Goal: Information Seeking & Learning: Learn about a topic

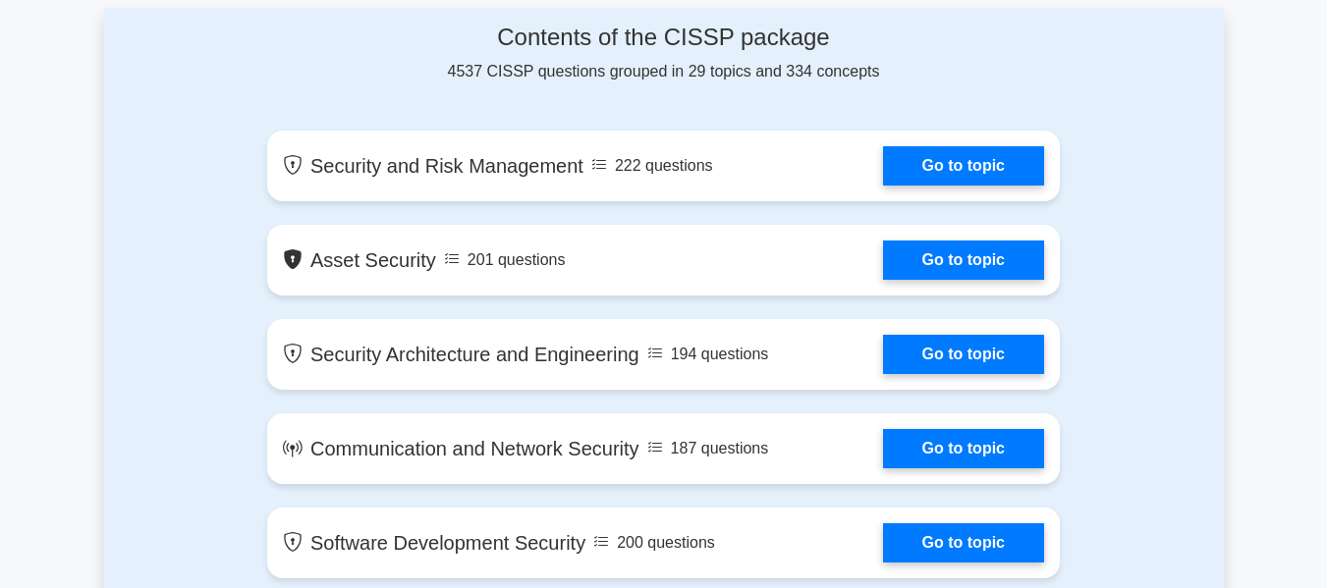
scroll to position [1277, 0]
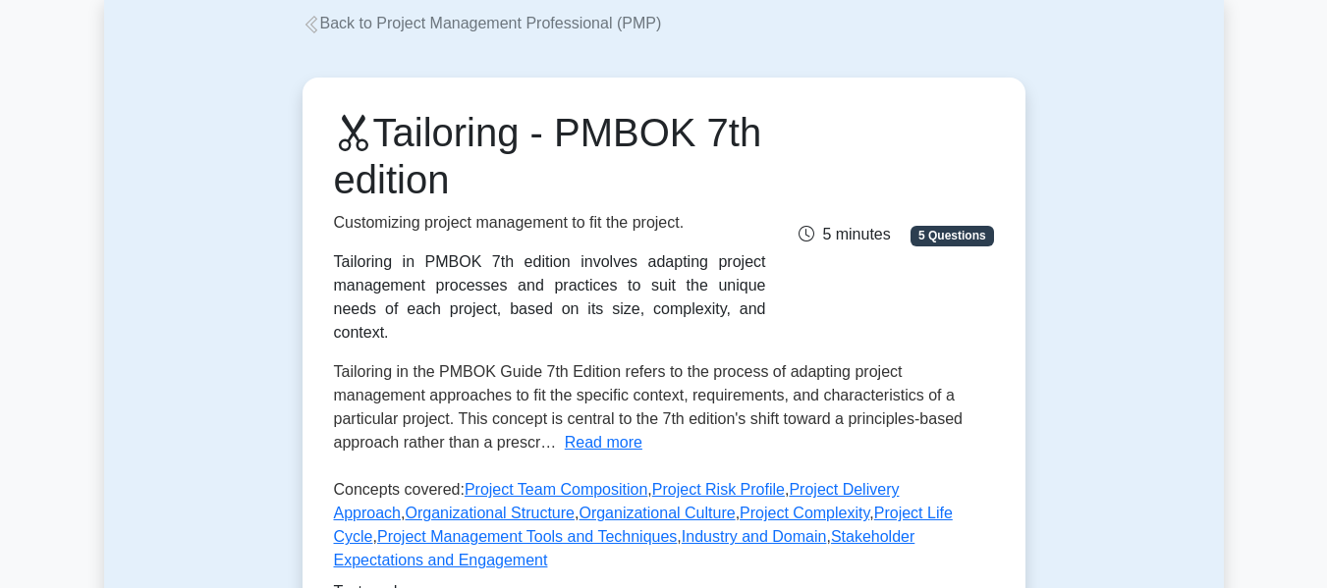
scroll to position [98, 0]
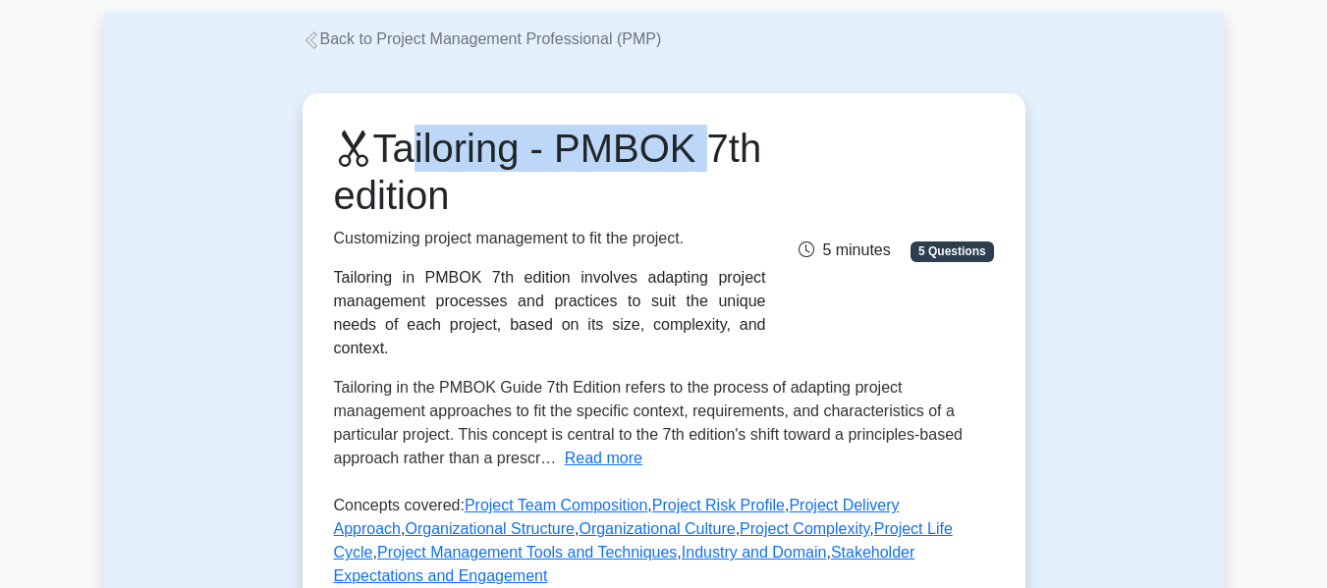
drag, startPoint x: 399, startPoint y: 144, endPoint x: 738, endPoint y: 161, distance: 339.3
click at [738, 161] on h1 "Tailoring - PMBOK 7th edition" at bounding box center [550, 172] width 432 height 94
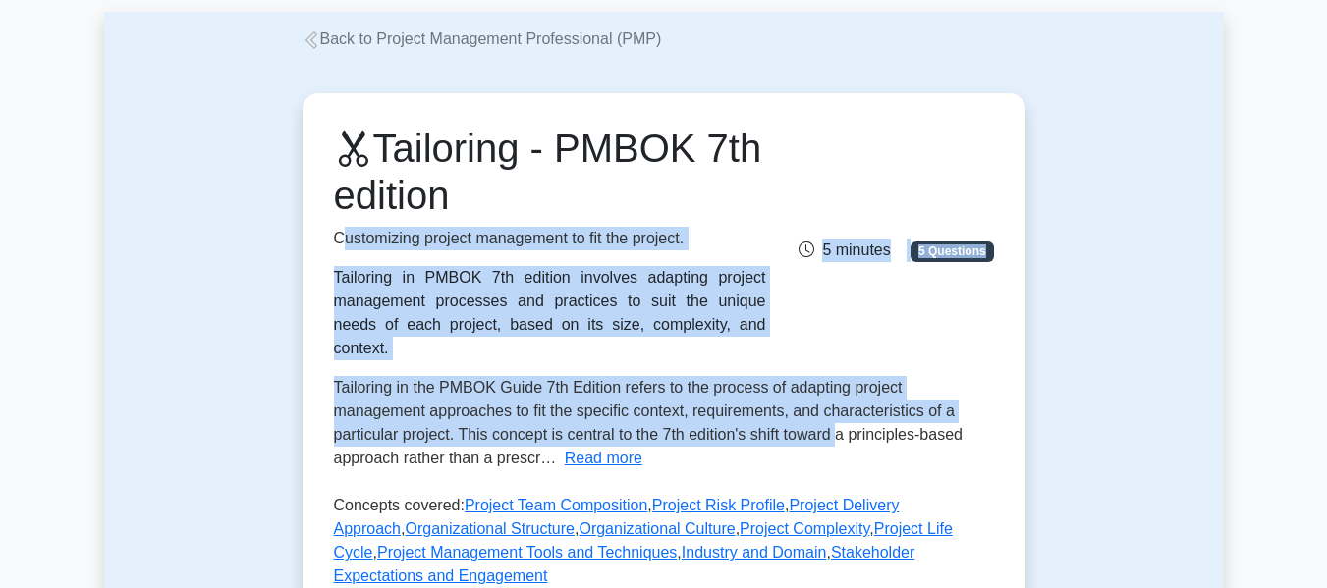
drag, startPoint x: 341, startPoint y: 248, endPoint x: 750, endPoint y: 422, distance: 444.5
click at [841, 407] on div "Tailoring - PMBOK 7th edition Customizing project management to fit the project…" at bounding box center [664, 361] width 660 height 472
click at [617, 447] on button "Read more" at bounding box center [604, 459] width 78 height 24
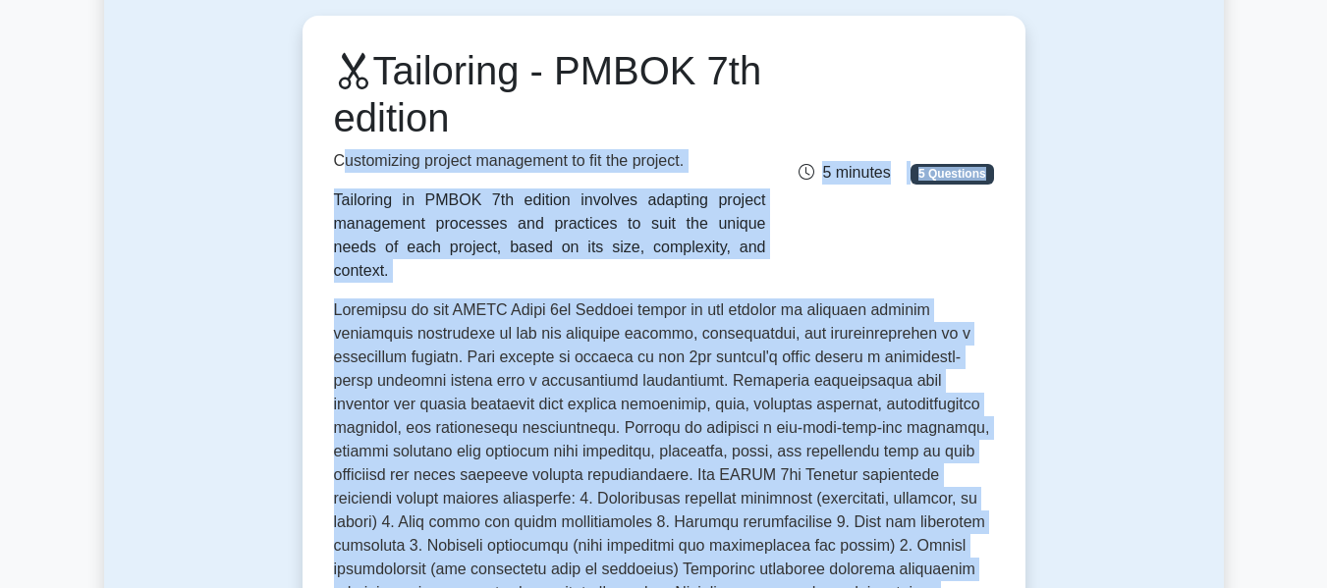
scroll to position [393, 0]
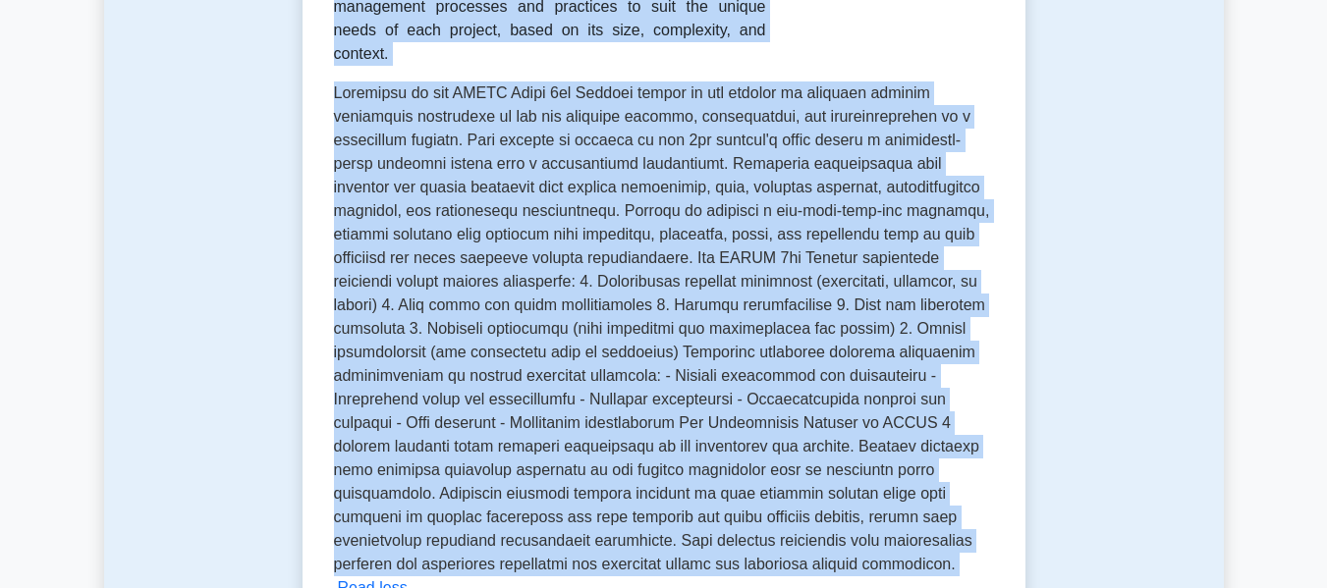
click at [633, 282] on span at bounding box center [662, 328] width 656 height 488
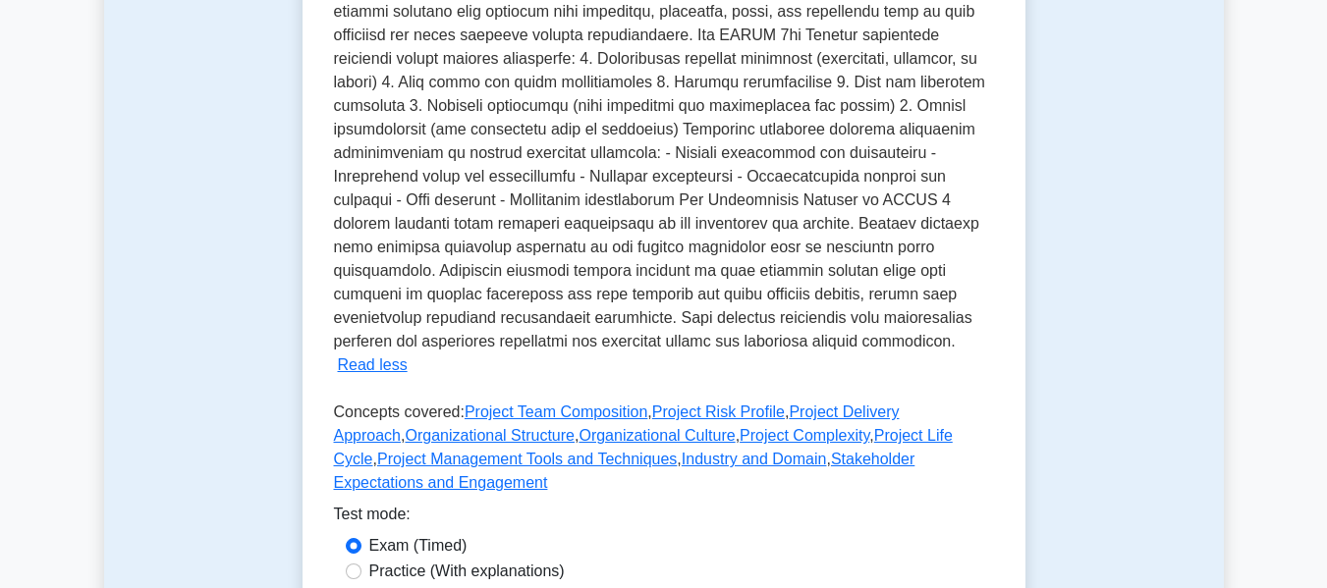
scroll to position [688, 0]
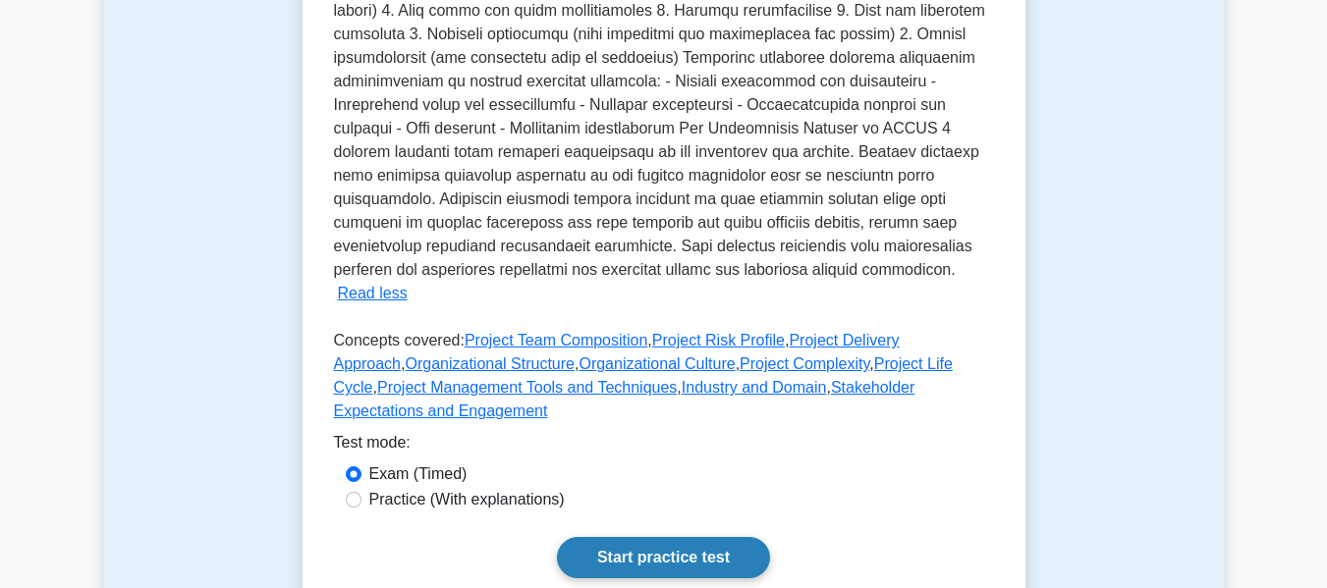
click at [668, 537] on link "Start practice test" at bounding box center [663, 557] width 213 height 41
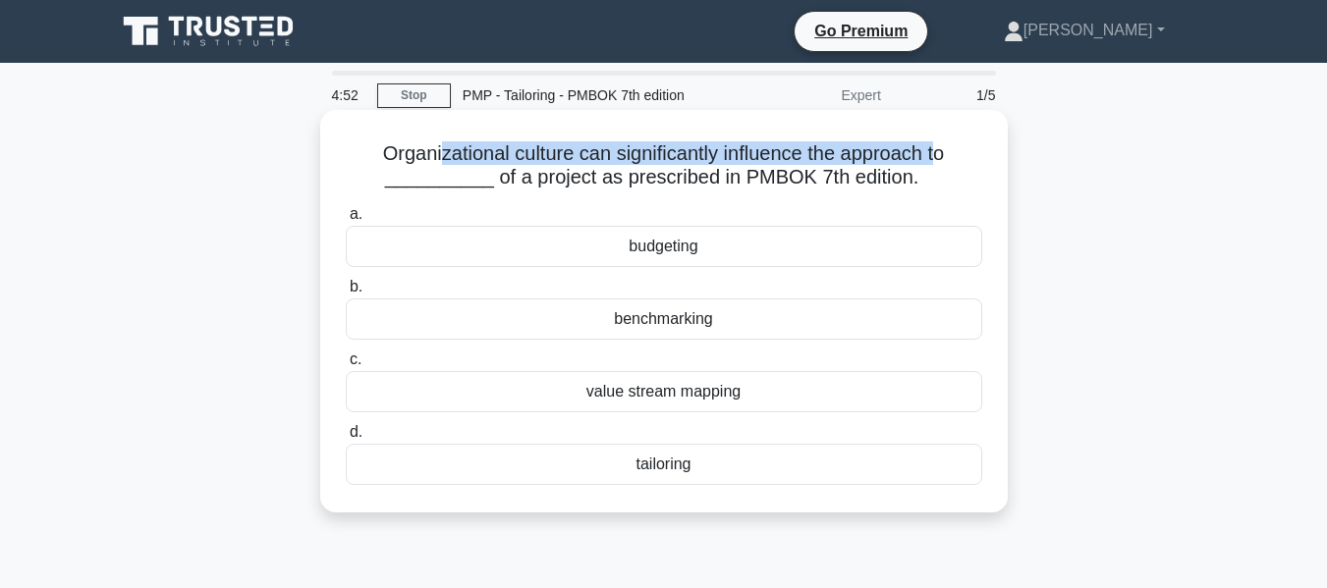
drag, startPoint x: 433, startPoint y: 161, endPoint x: 945, endPoint y: 164, distance: 511.8
click at [945, 164] on h5 "Organizational culture can significantly influence the approach to __________ o…" at bounding box center [664, 165] width 641 height 49
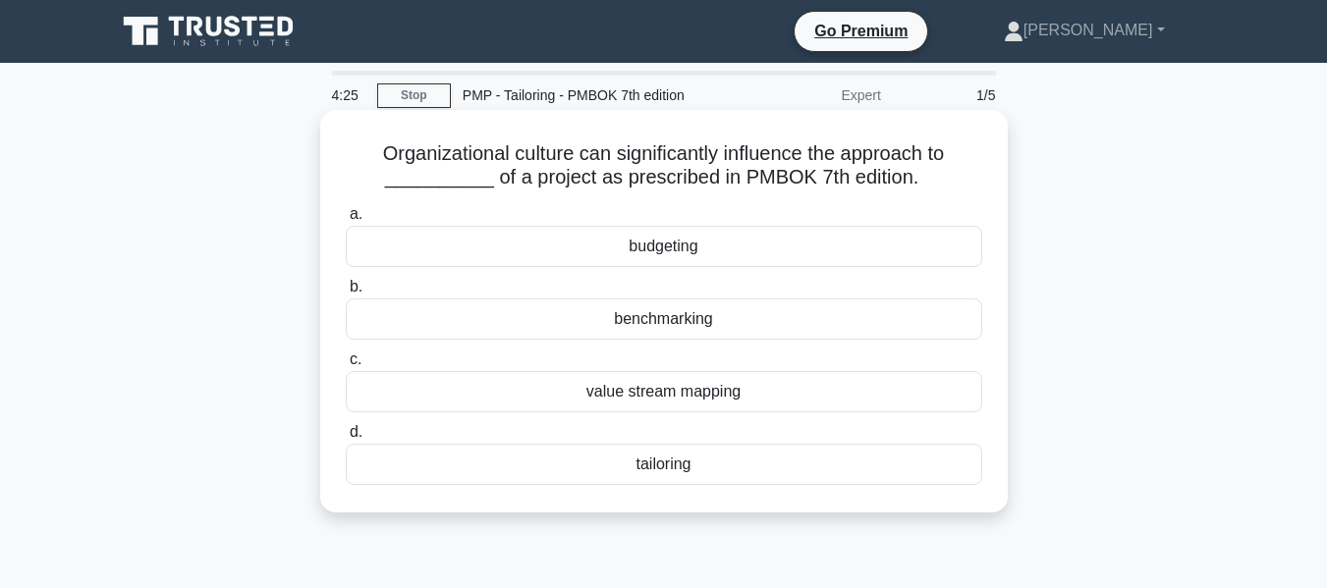
click at [664, 473] on div "tailoring" at bounding box center [664, 464] width 637 height 41
click at [346, 439] on input "d. tailoring" at bounding box center [346, 432] width 0 height 13
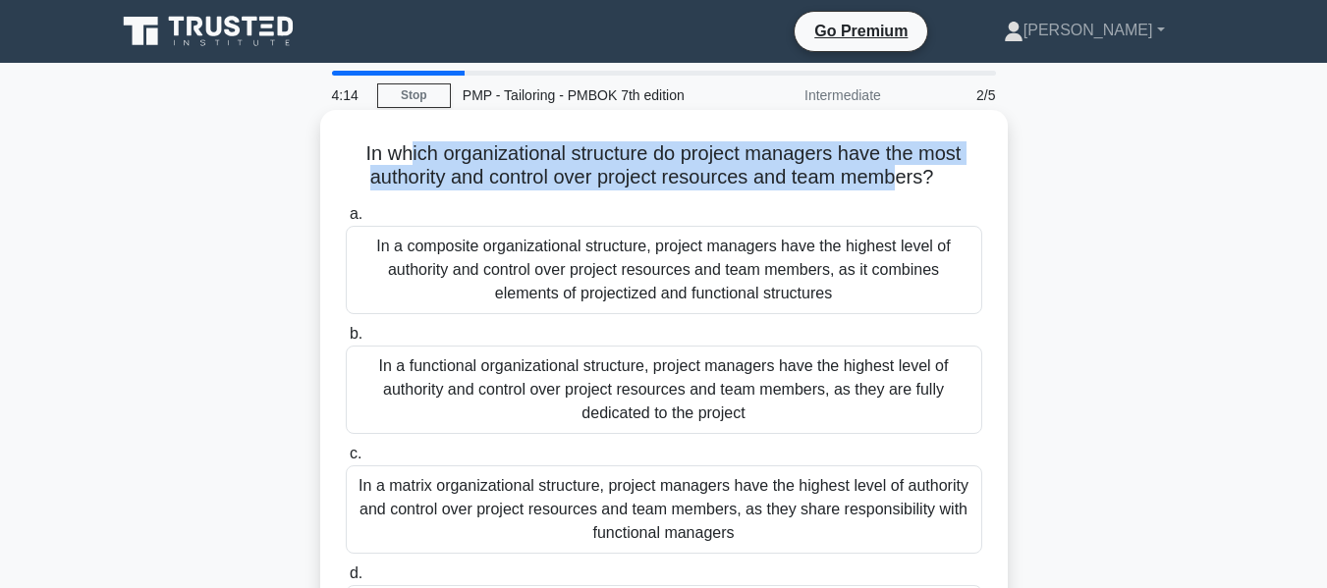
drag, startPoint x: 400, startPoint y: 164, endPoint x: 899, endPoint y: 186, distance: 499.5
click at [899, 186] on h5 "In which organizational structure do project managers have the most authority a…" at bounding box center [664, 165] width 641 height 49
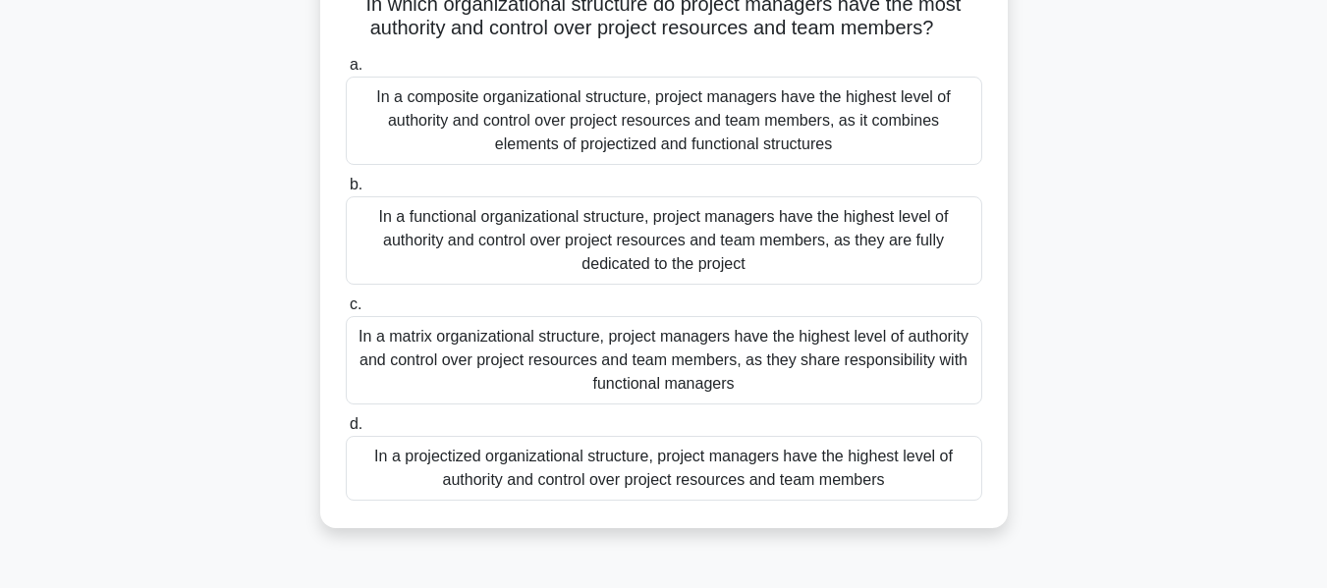
scroll to position [196, 0]
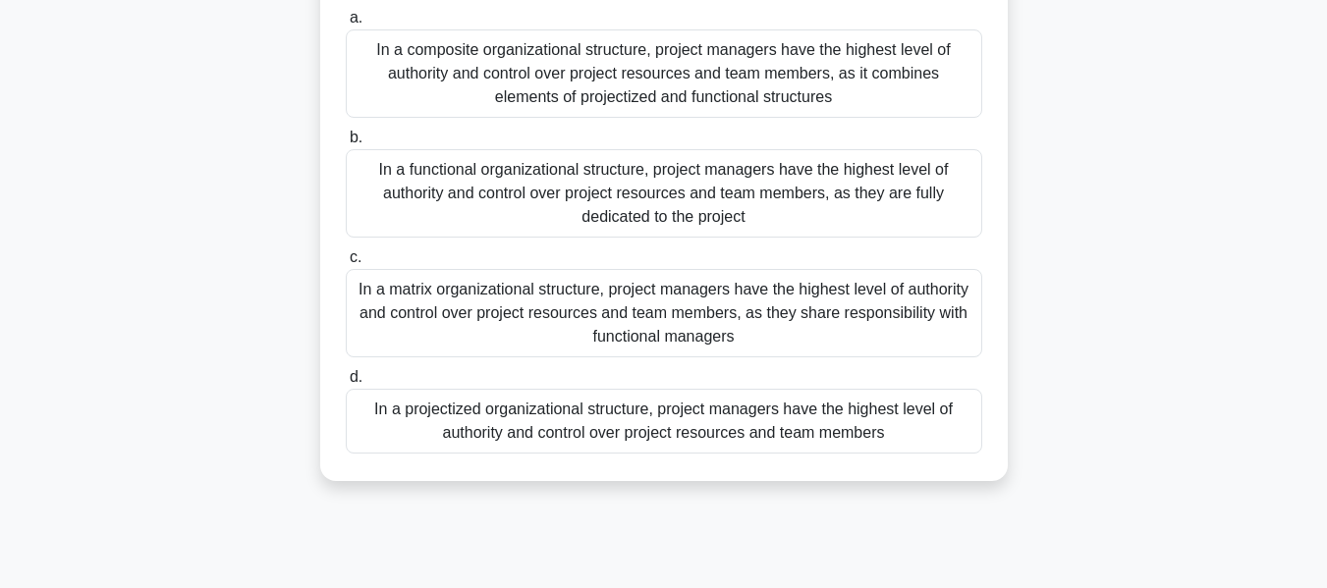
click at [622, 442] on div "In a projectized organizational structure, project managers have the highest le…" at bounding box center [664, 421] width 637 height 65
click at [346, 384] on input "d. In a projectized organizational structure, project managers have the highest…" at bounding box center [346, 377] width 0 height 13
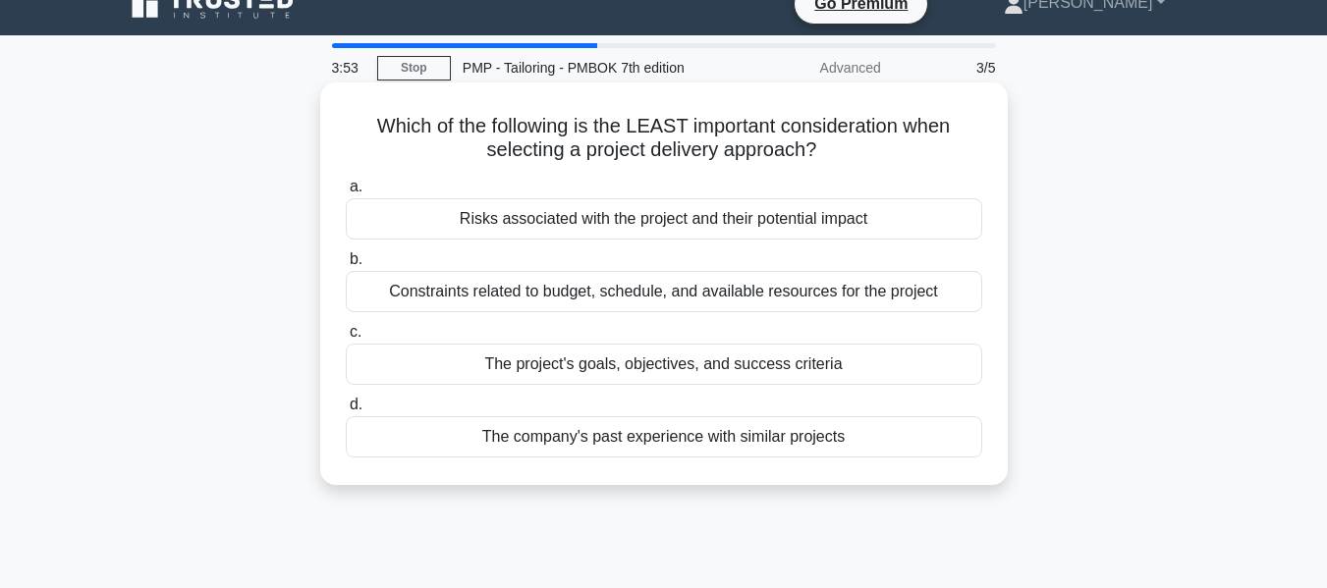
scroll to position [0, 0]
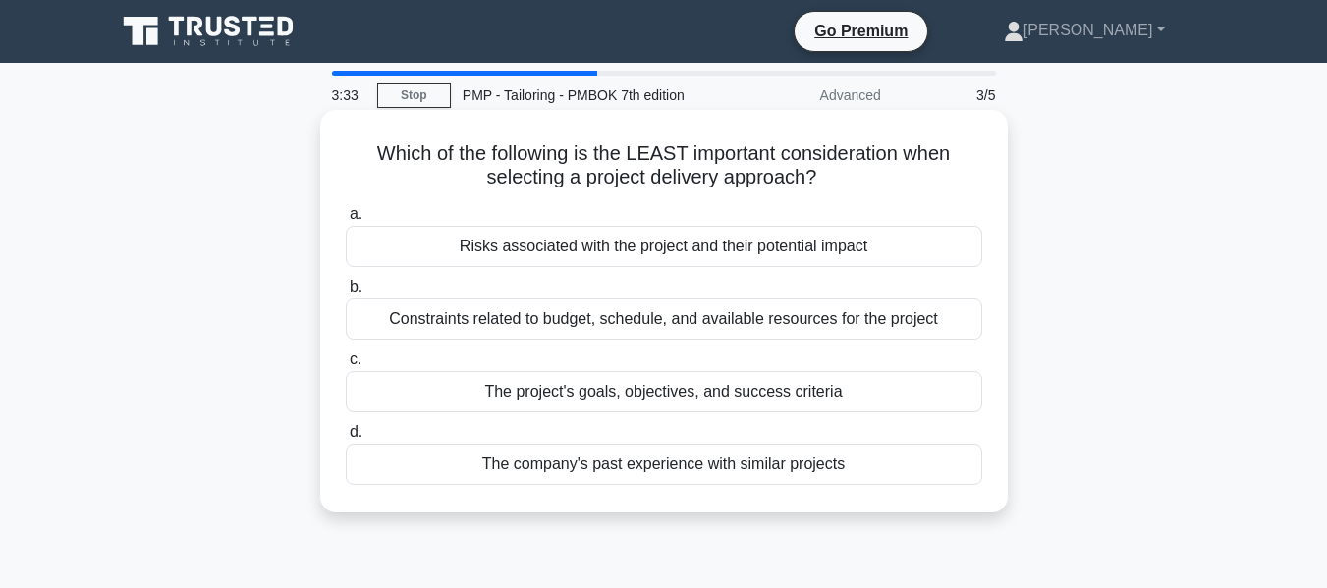
drag, startPoint x: 363, startPoint y: 151, endPoint x: 883, endPoint y: 189, distance: 521.0
click at [883, 189] on h5 "Which of the following is the LEAST important consideration when selecting a pr…" at bounding box center [664, 165] width 641 height 49
drag, startPoint x: 847, startPoint y: 185, endPoint x: 571, endPoint y: 186, distance: 276.1
click at [571, 186] on h5 "Which of the following is the LEAST important consideration when selecting a pr…" at bounding box center [664, 165] width 641 height 49
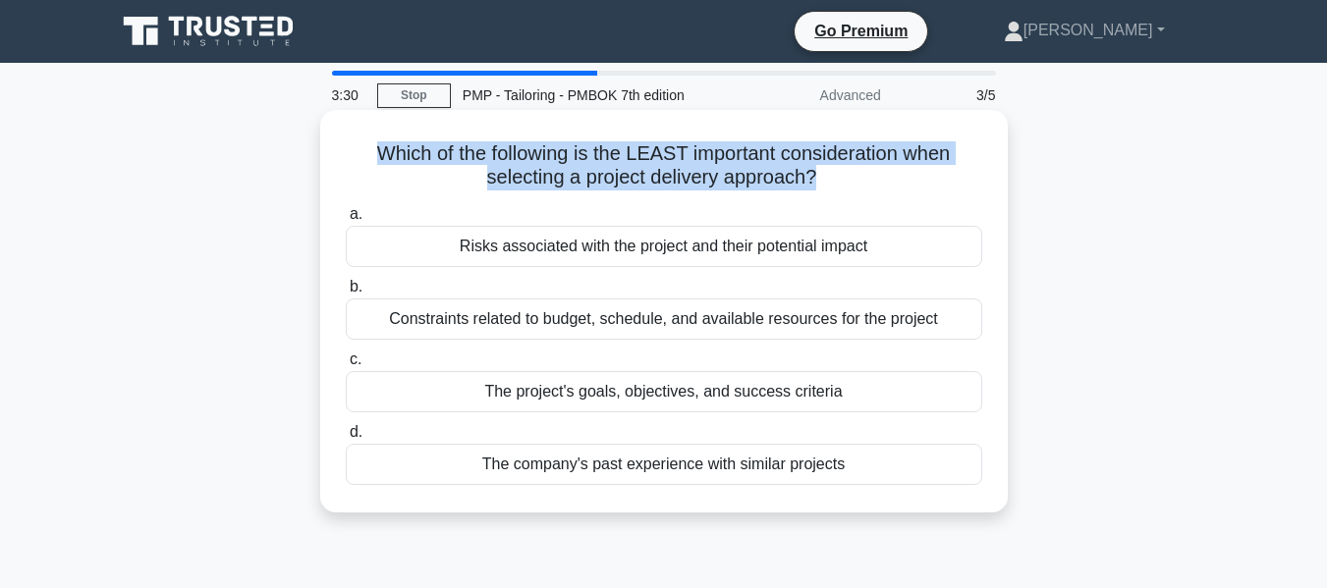
drag, startPoint x: 364, startPoint y: 152, endPoint x: 818, endPoint y: 178, distance: 454.6
click at [818, 178] on h5 "Which of the following is the LEAST important consideration when selecting a pr…" at bounding box center [664, 165] width 641 height 49
click at [701, 154] on h5 "Which of the following is the LEAST important consideration when selecting a pr…" at bounding box center [664, 165] width 641 height 49
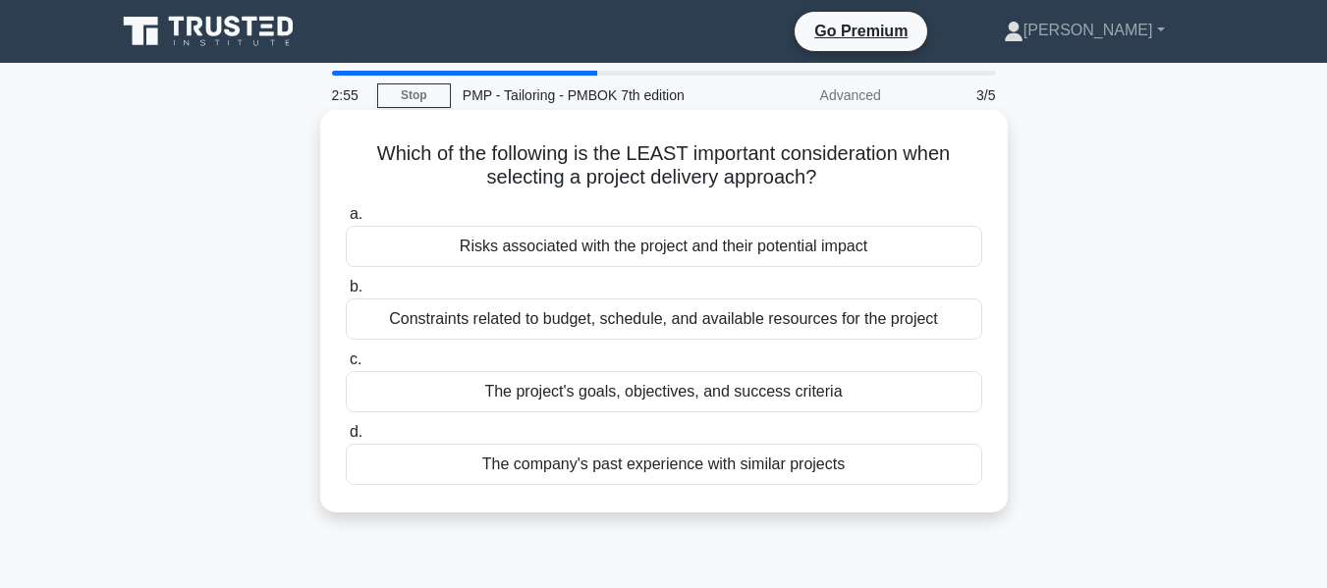
click at [607, 327] on div "Constraints related to budget, schedule, and available resources for the project" at bounding box center [664, 319] width 637 height 41
click at [346, 294] on input "b. Constraints related to budget, schedule, and available resources for the pro…" at bounding box center [346, 287] width 0 height 13
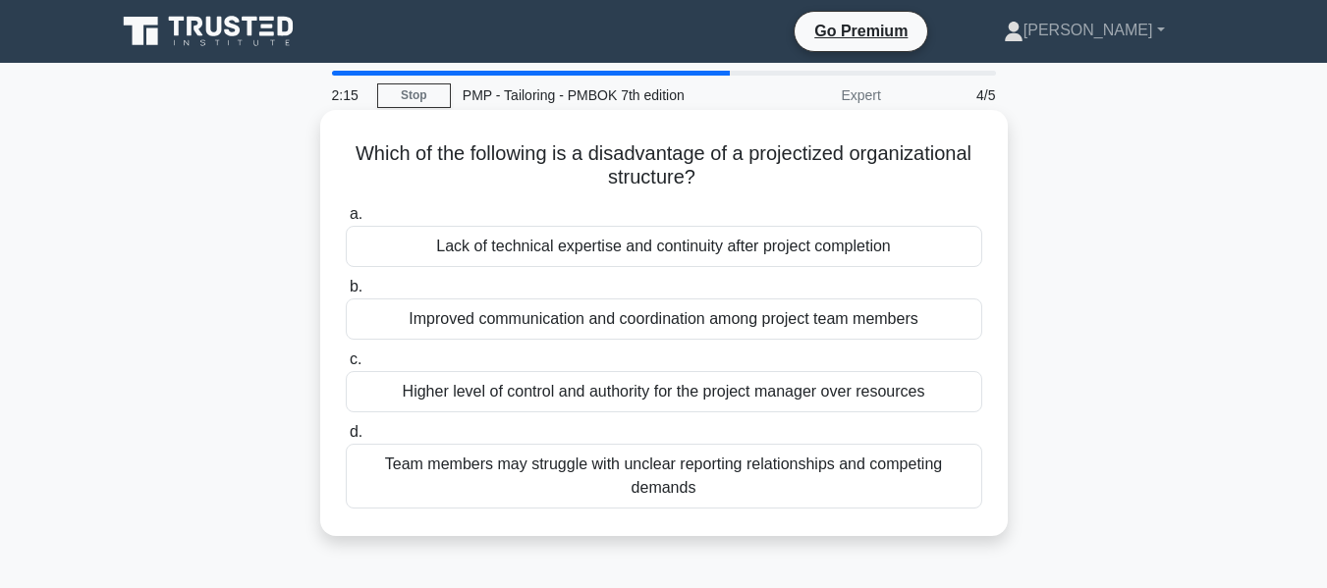
click at [675, 242] on div "Lack of technical expertise and continuity after project completion" at bounding box center [664, 246] width 637 height 41
click at [346, 221] on input "a. Lack of technical expertise and continuity after project completion" at bounding box center [346, 214] width 0 height 13
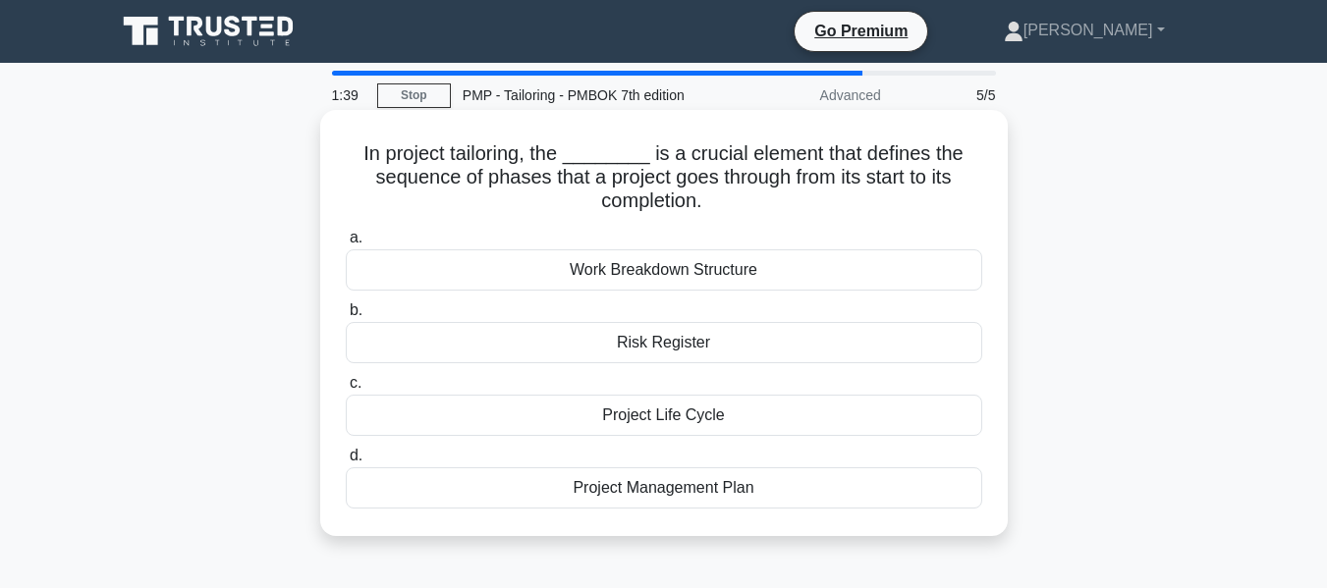
click at [650, 421] on div "Project Life Cycle" at bounding box center [664, 415] width 637 height 41
click at [346, 390] on input "c. Project Life Cycle" at bounding box center [346, 383] width 0 height 13
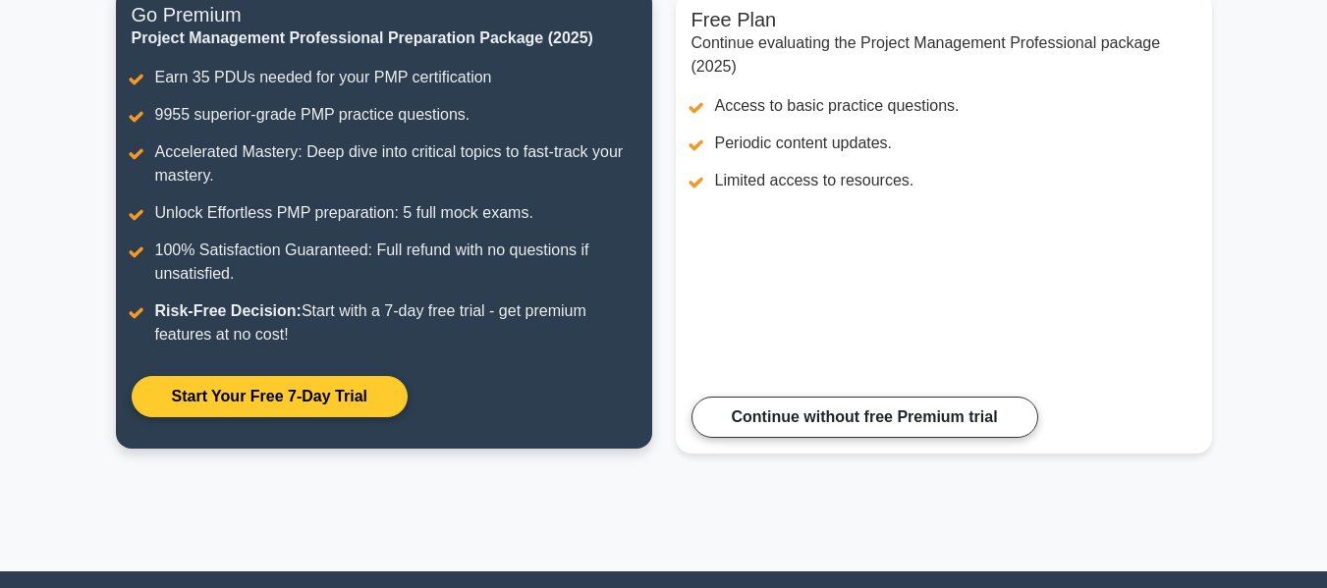
scroll to position [295, 0]
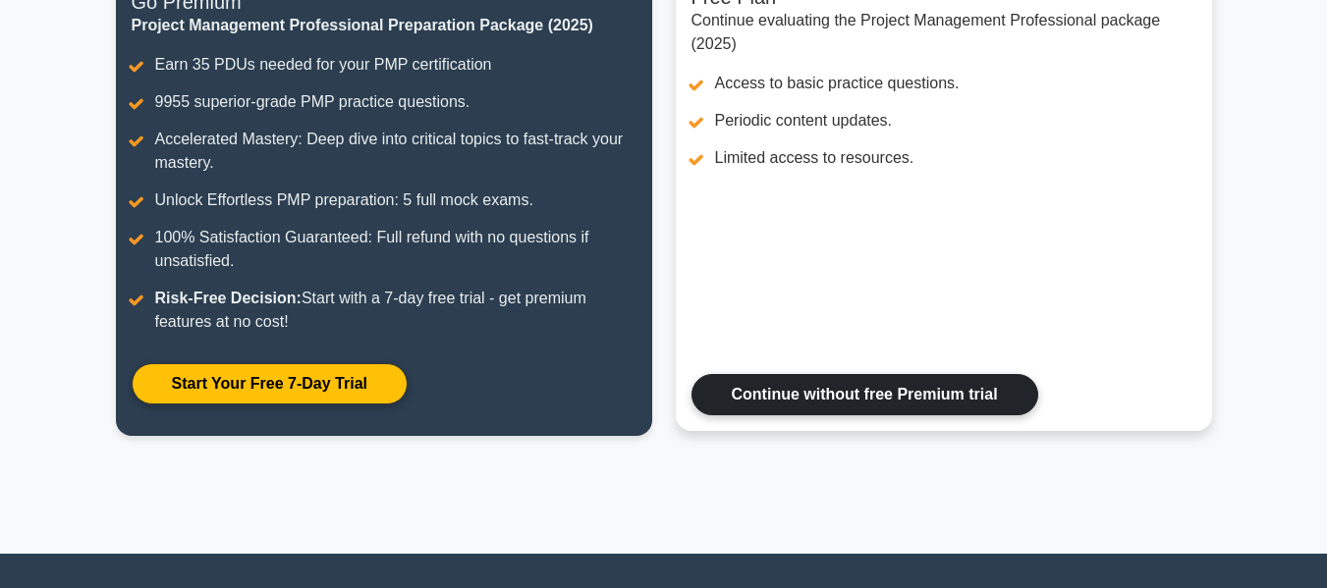
click at [807, 403] on link "Continue without free Premium trial" at bounding box center [865, 394] width 347 height 41
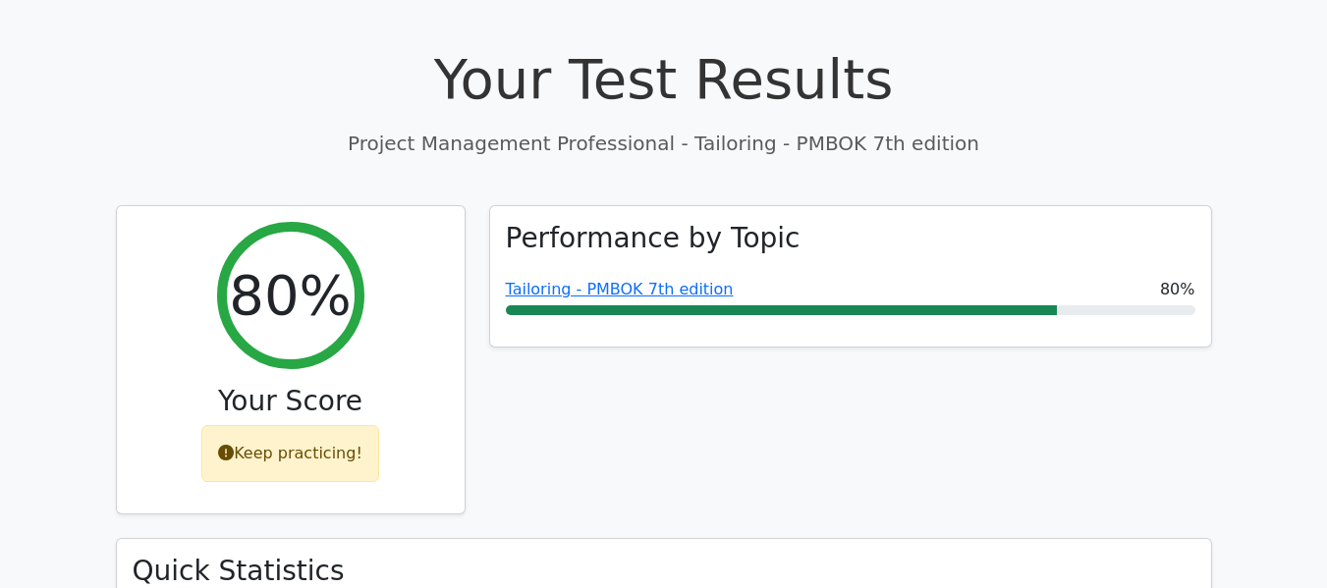
scroll to position [688, 0]
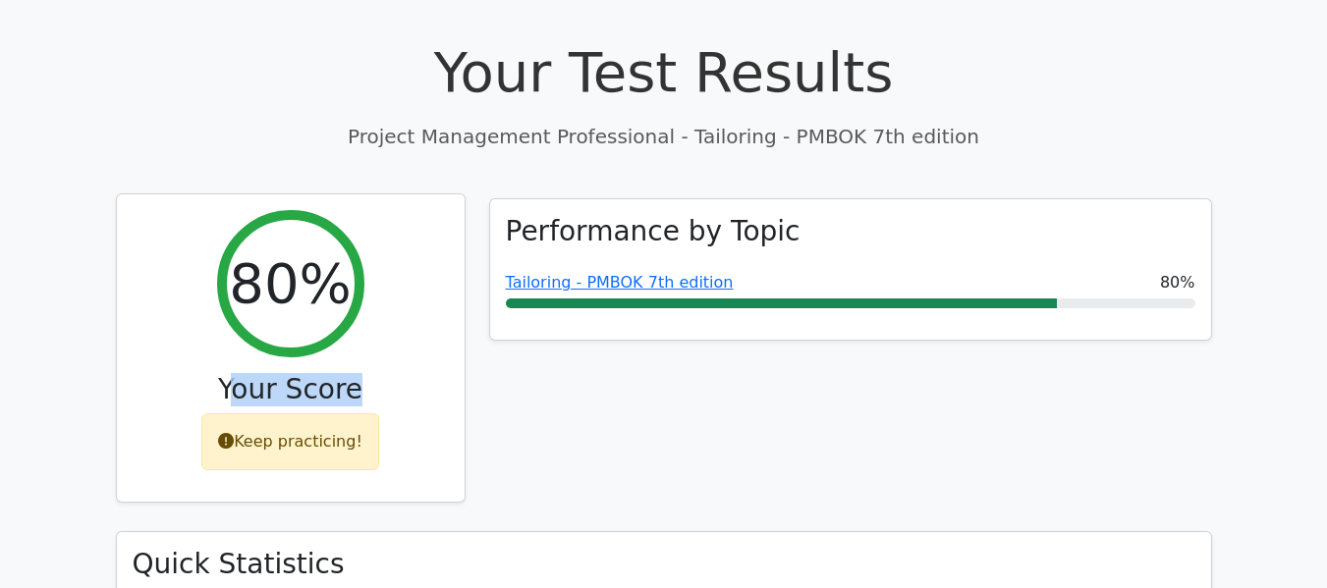
drag, startPoint x: 239, startPoint y: 288, endPoint x: 407, endPoint y: 301, distance: 168.5
click at [407, 373] on h3 "Your Score" at bounding box center [291, 389] width 316 height 33
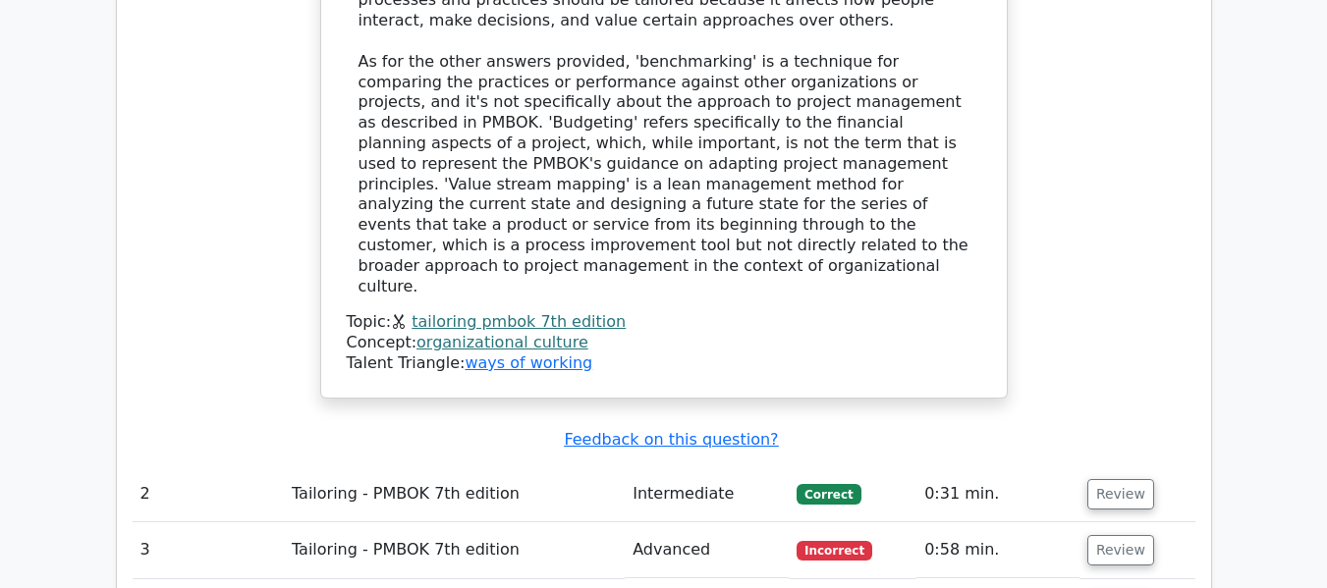
scroll to position [2260, 0]
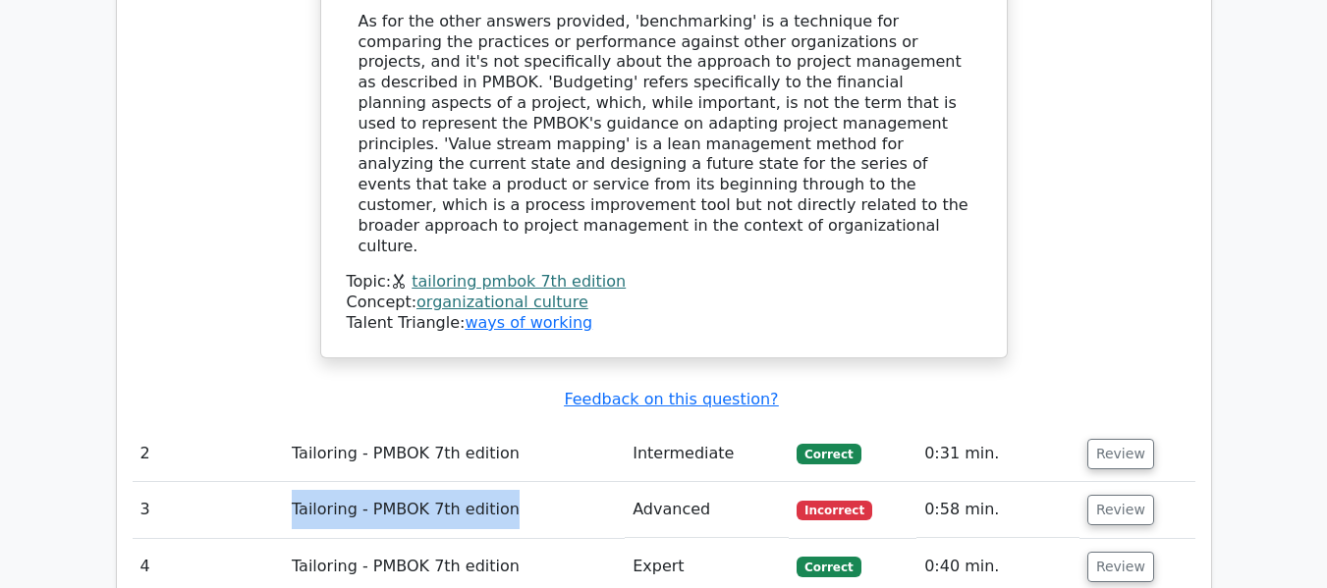
drag, startPoint x: 265, startPoint y: 354, endPoint x: 552, endPoint y: 355, distance: 286.9
click at [552, 482] on tr "3 Tailoring - PMBOK 7th edition Advanced Incorrect 0:58 min. Review" at bounding box center [664, 510] width 1063 height 56
click at [552, 482] on td "Tailoring - PMBOK 7th edition" at bounding box center [454, 510] width 341 height 56
drag, startPoint x: 262, startPoint y: 355, endPoint x: 532, endPoint y: 360, distance: 270.2
click at [532, 482] on tr "3 Tailoring - PMBOK 7th edition Advanced Incorrect 0:58 min. Review" at bounding box center [664, 510] width 1063 height 56
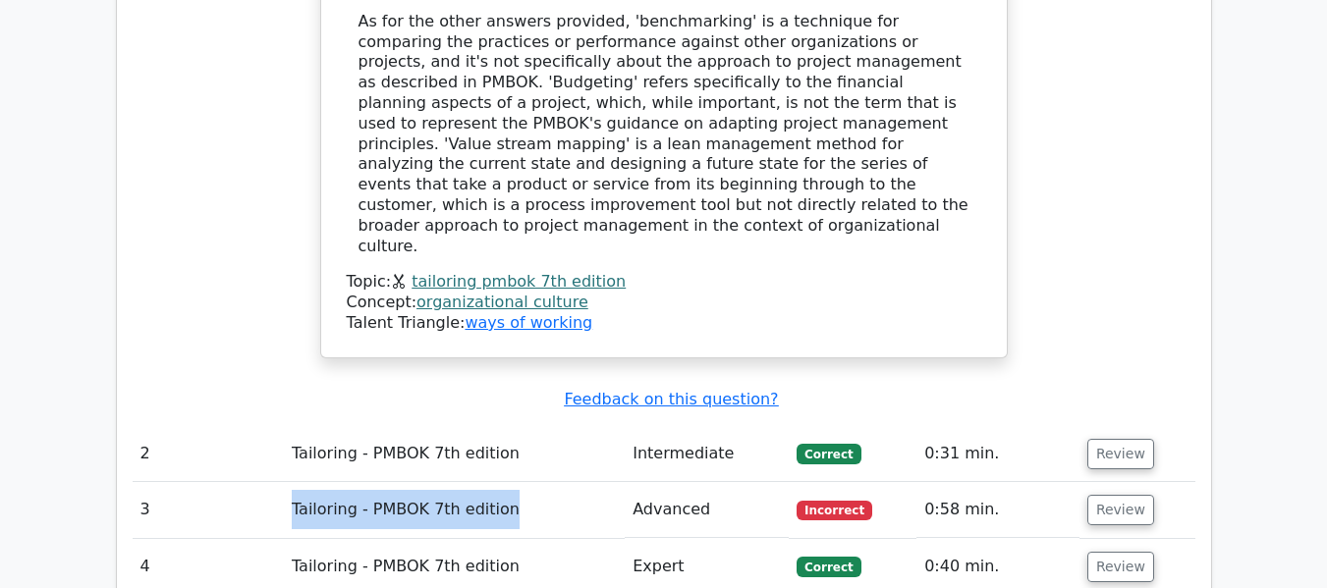
click at [532, 482] on td "Tailoring - PMBOK 7th edition" at bounding box center [454, 510] width 341 height 56
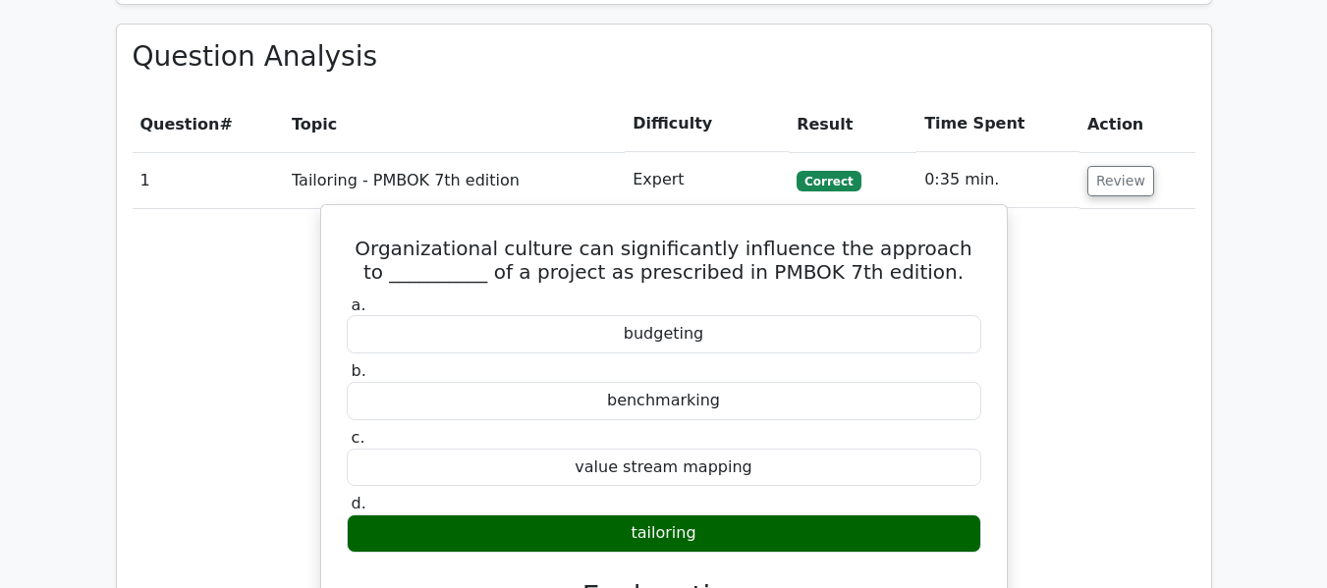
scroll to position [1393, 0]
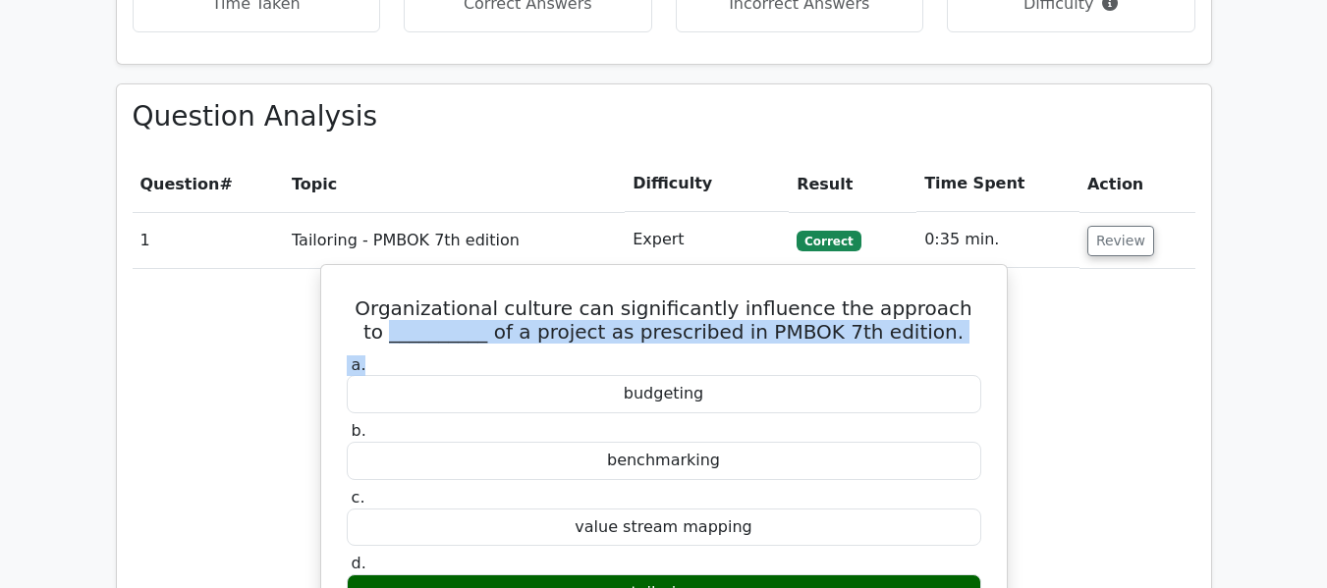
drag, startPoint x: 384, startPoint y: 250, endPoint x: 459, endPoint y: 257, distance: 75.1
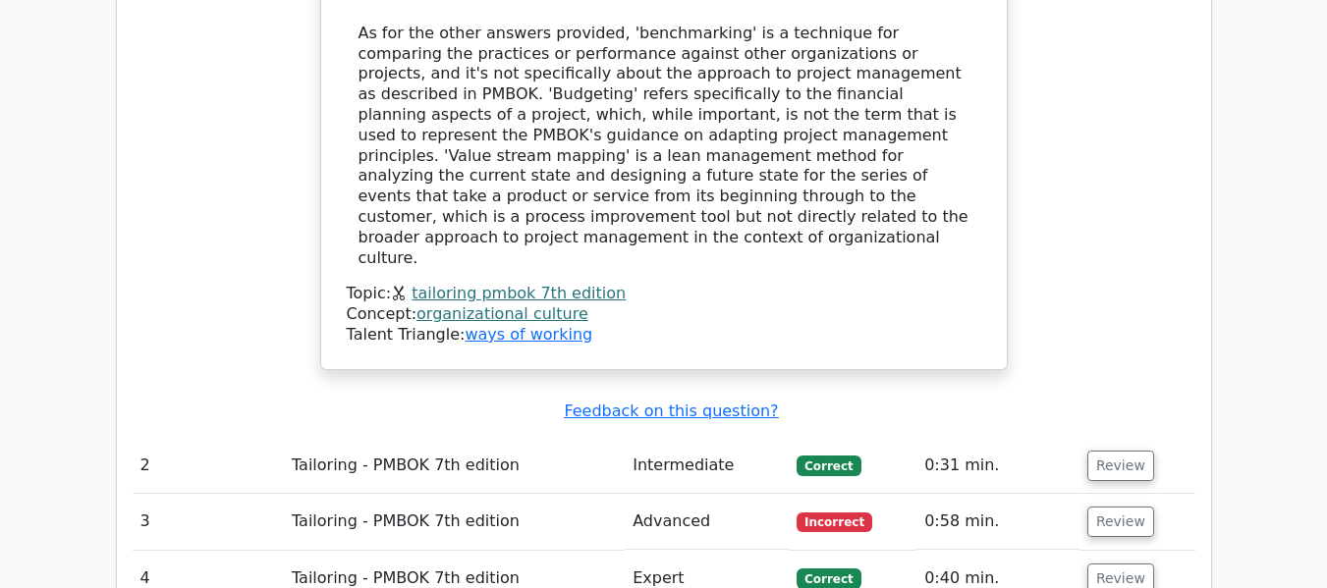
scroll to position [2277, 0]
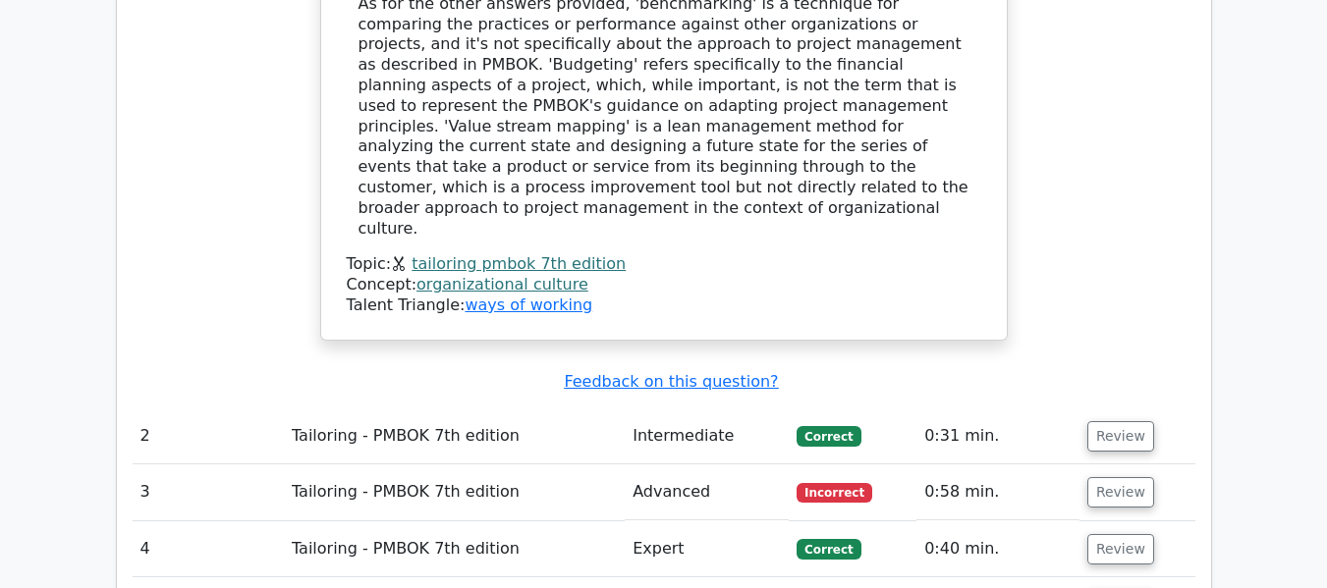
click at [429, 465] on td "Tailoring - PMBOK 7th edition" at bounding box center [454, 493] width 341 height 56
click at [1124, 477] on button "Review" at bounding box center [1121, 492] width 67 height 30
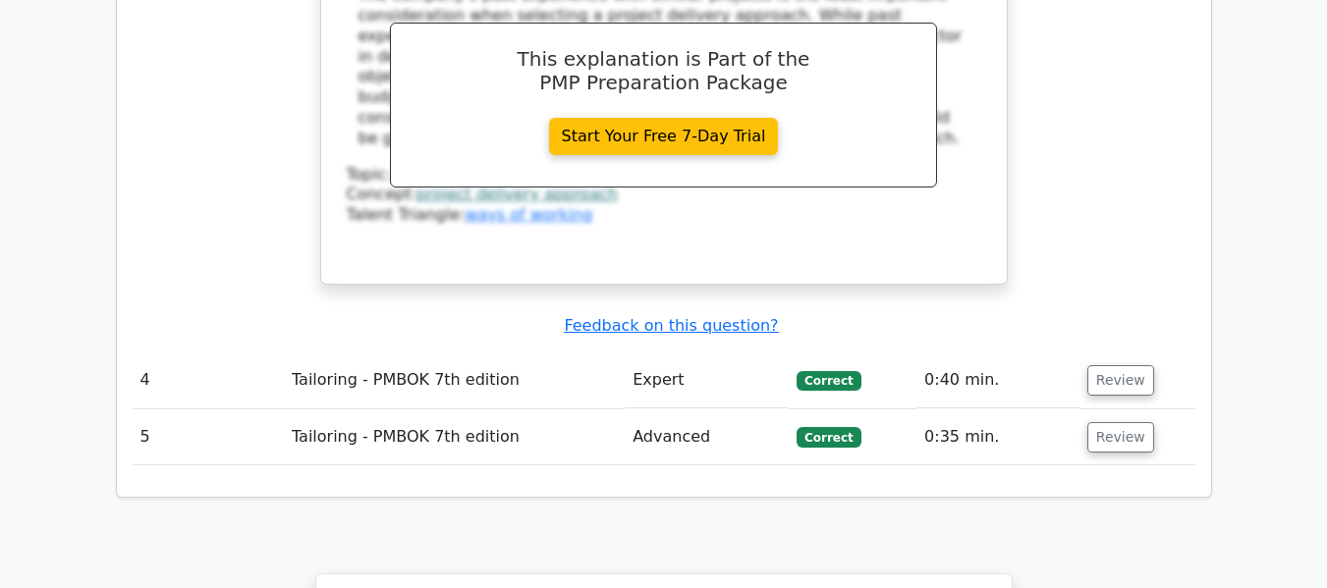
scroll to position [3260, 0]
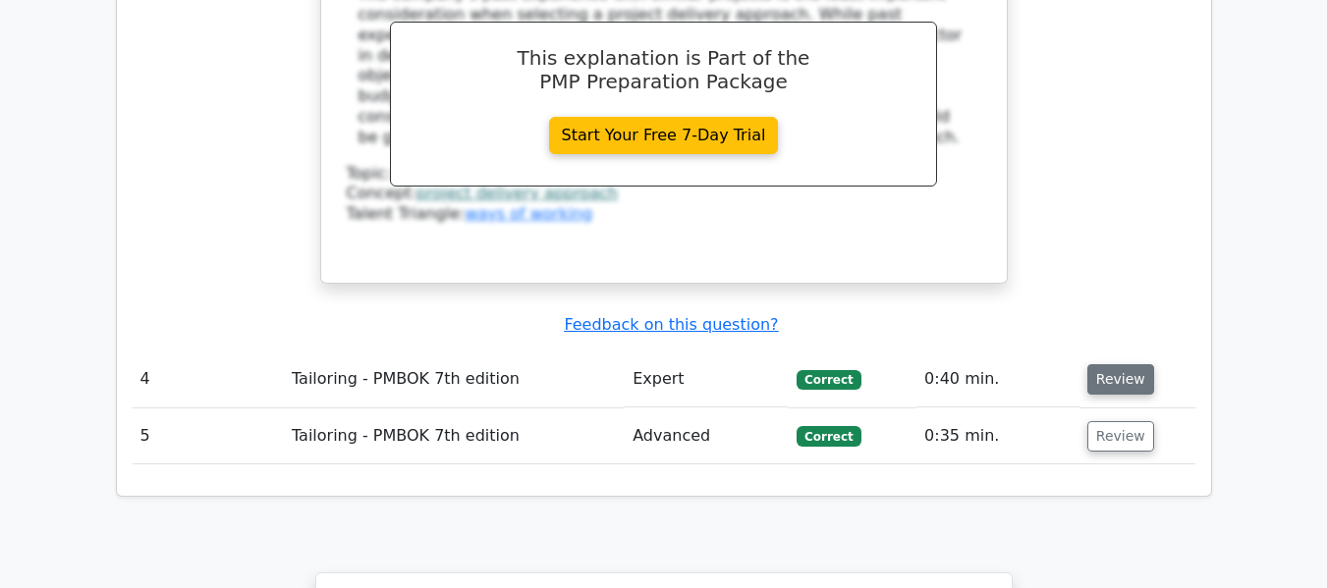
click at [1112, 364] on button "Review" at bounding box center [1121, 379] width 67 height 30
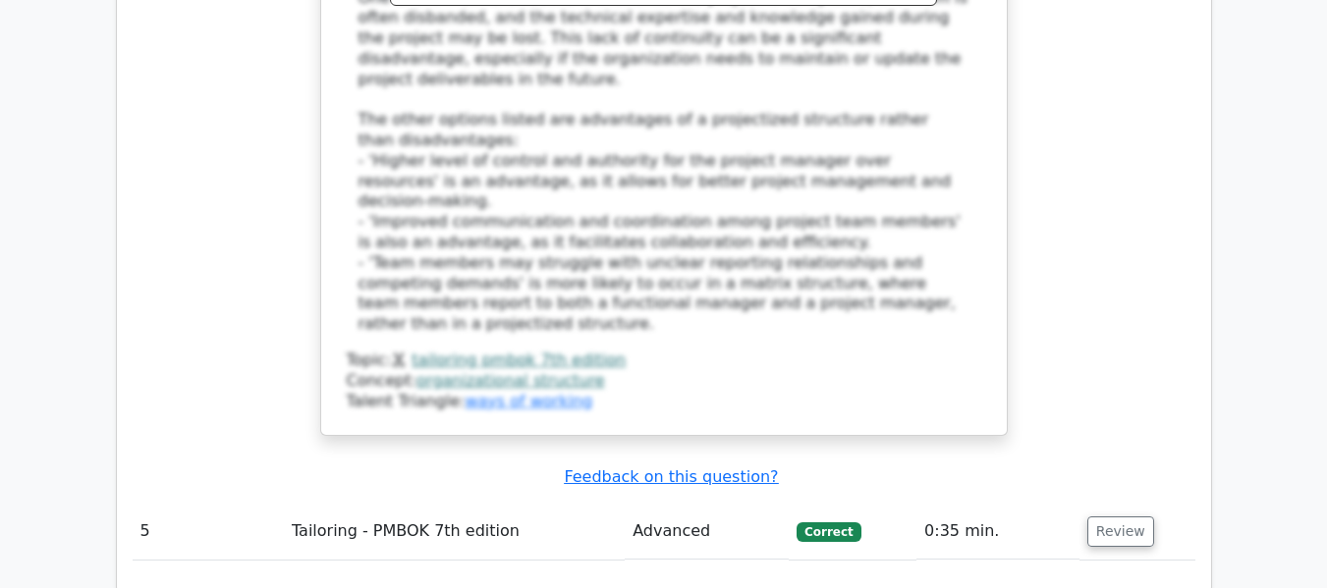
scroll to position [4340, 0]
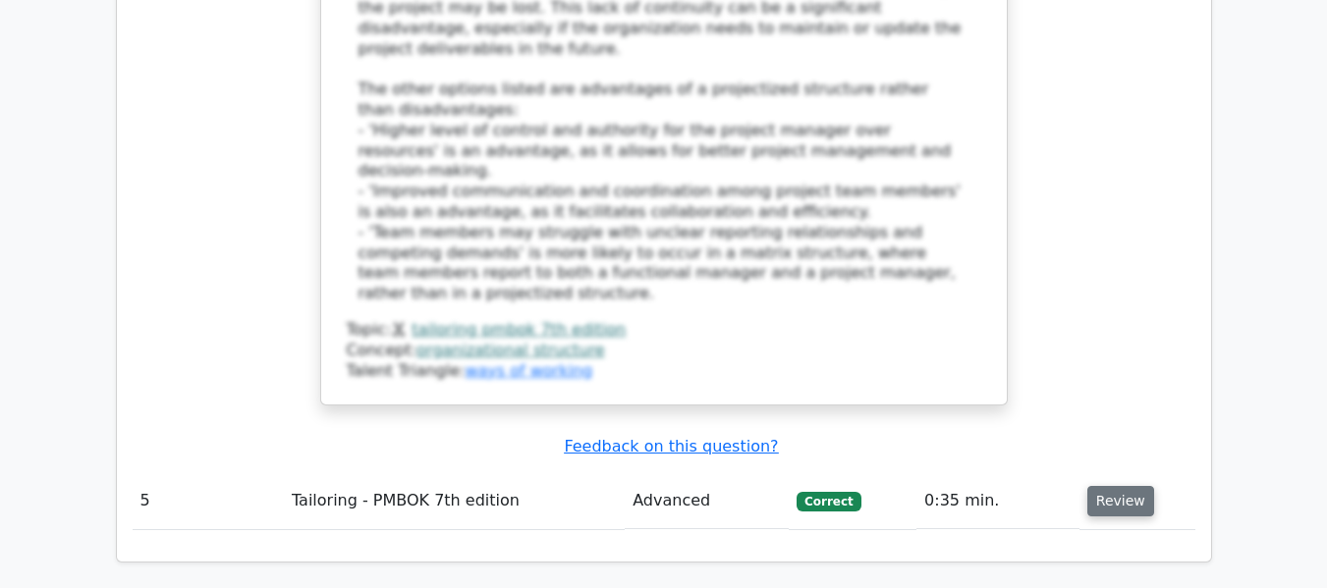
drag, startPoint x: 1132, startPoint y: 247, endPoint x: 1108, endPoint y: 238, distance: 25.2
click at [1132, 486] on button "Review" at bounding box center [1121, 501] width 67 height 30
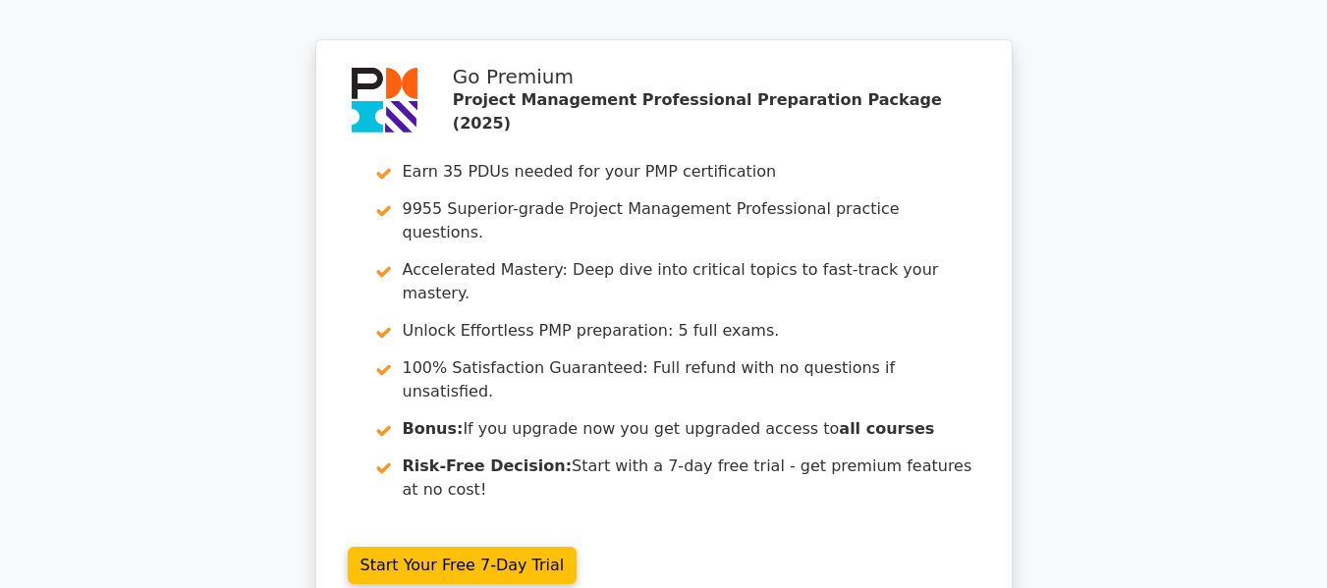
scroll to position [6188, 0]
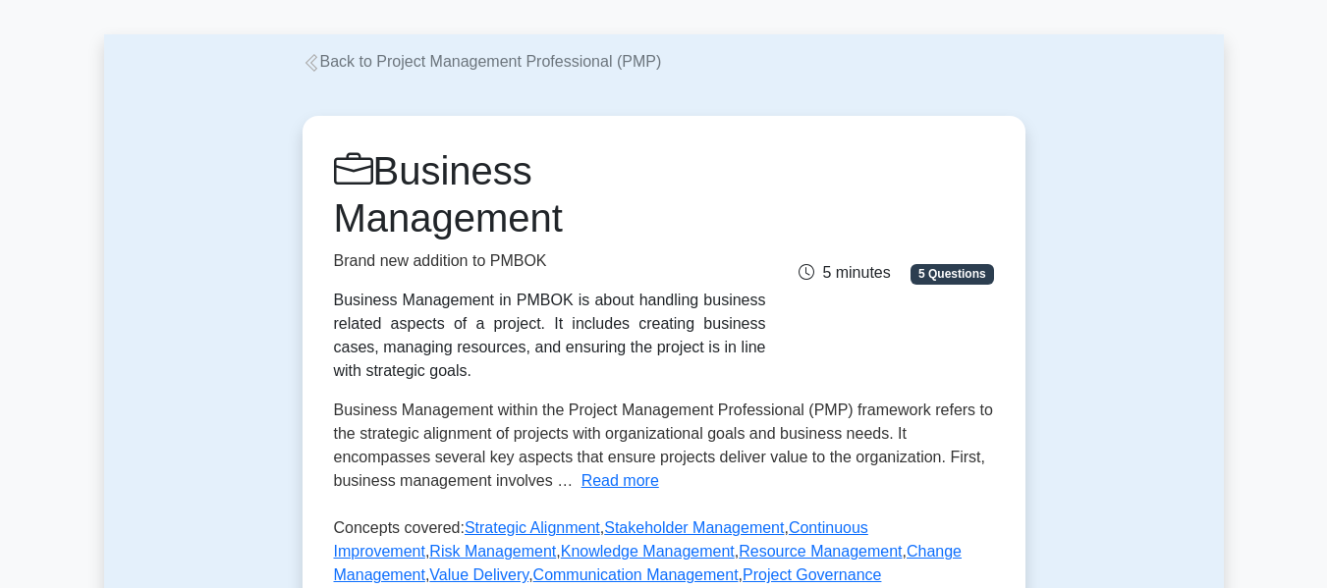
scroll to position [393, 0]
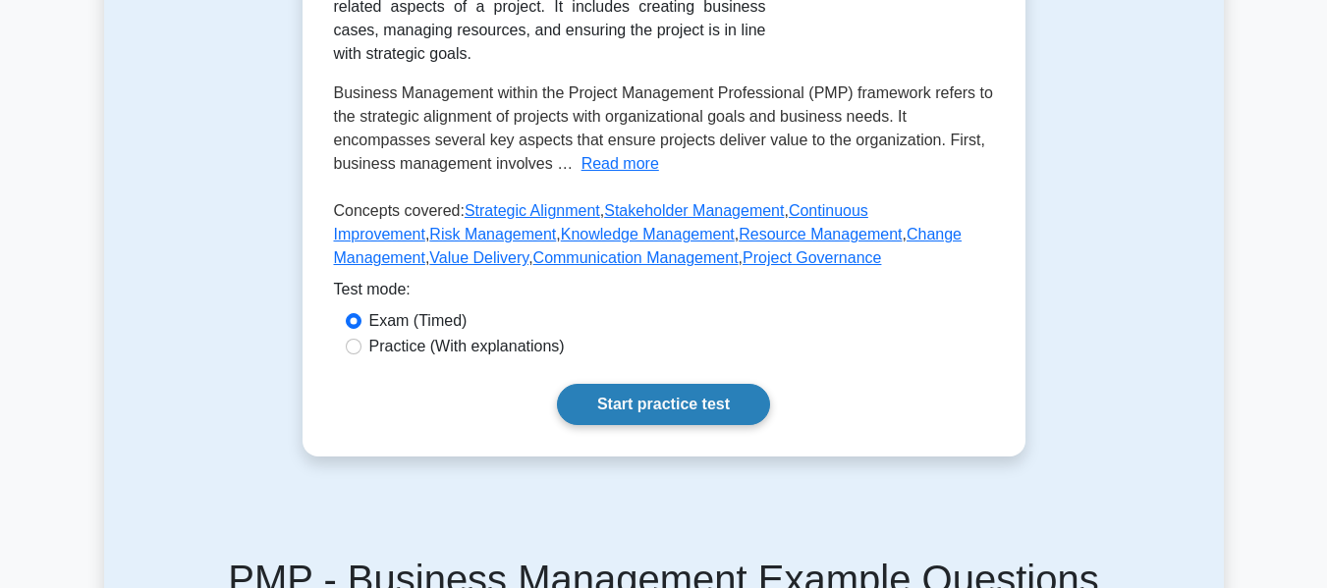
click at [612, 391] on link "Start practice test" at bounding box center [663, 404] width 213 height 41
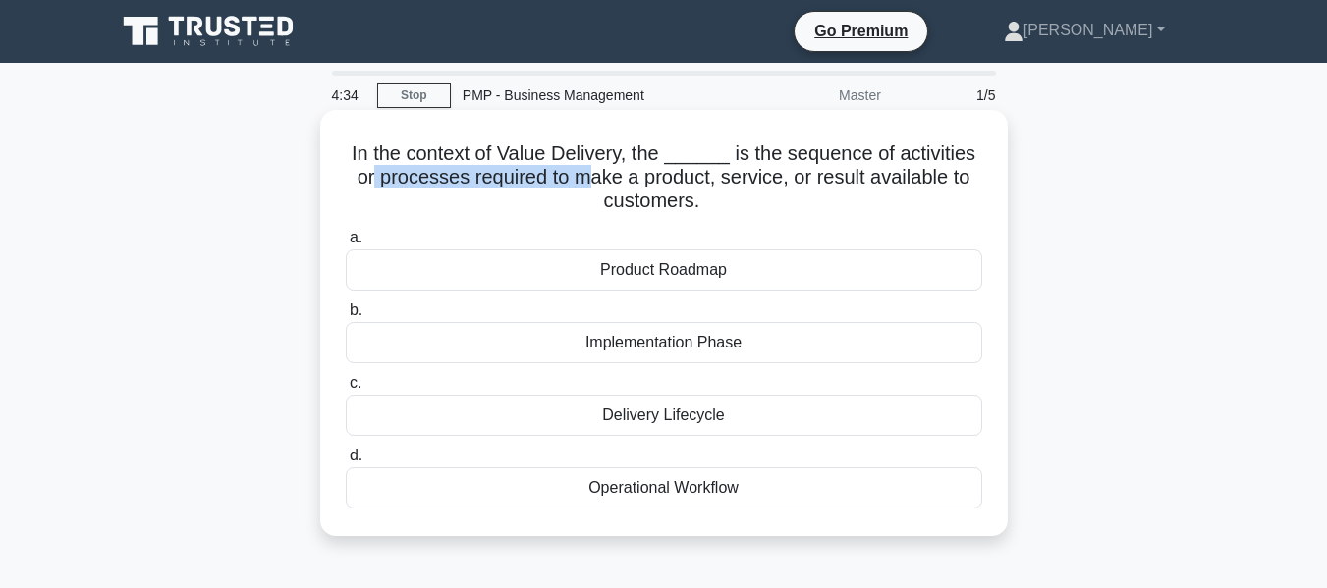
drag, startPoint x: 369, startPoint y: 186, endPoint x: 593, endPoint y: 190, distance: 224.0
click at [593, 190] on h5 "In the context of Value Delivery, the ______ is the sequence of activities or p…" at bounding box center [664, 177] width 641 height 73
click at [710, 425] on div "Delivery Lifecycle" at bounding box center [664, 415] width 637 height 41
click at [346, 390] on input "c. Delivery Lifecycle" at bounding box center [346, 383] width 0 height 13
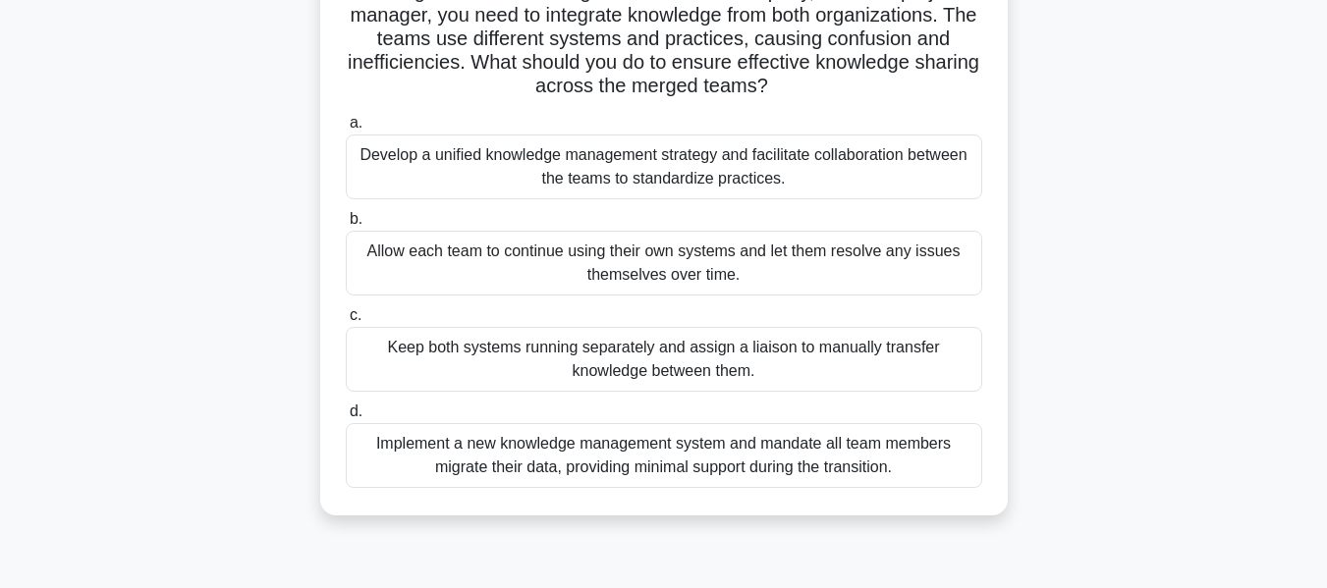
scroll to position [196, 0]
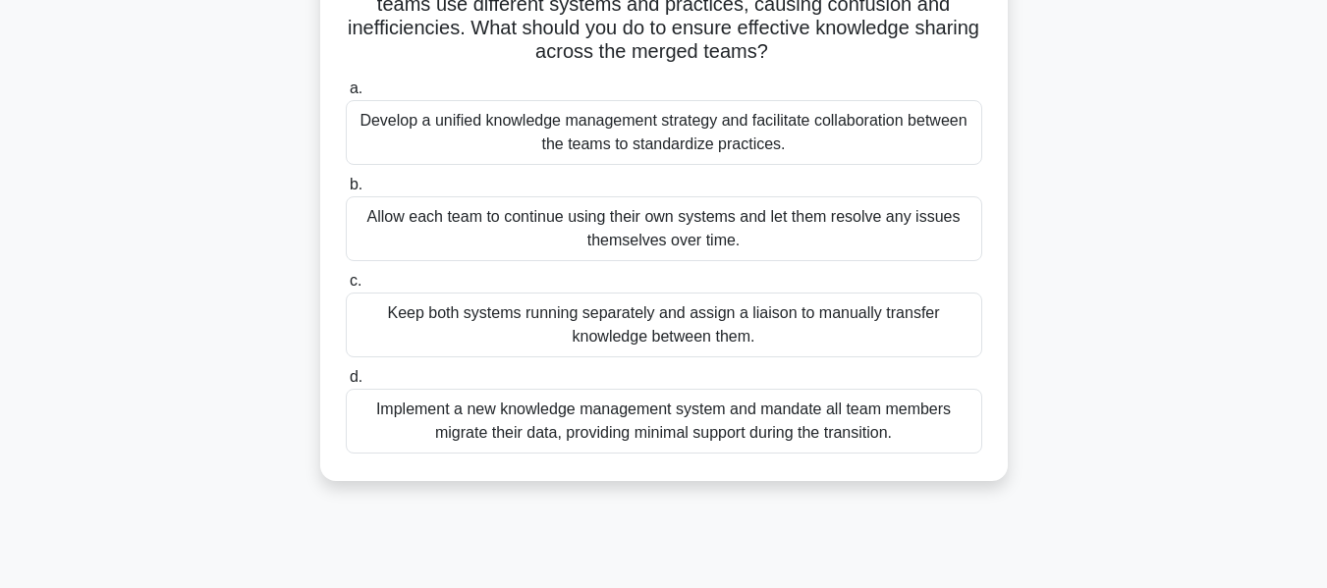
click at [846, 337] on div "Keep both systems running separately and assign a liaison to manually transfer …" at bounding box center [664, 325] width 637 height 65
click at [346, 288] on input "c. Keep both systems running separately and assign a liaison to manually transf…" at bounding box center [346, 281] width 0 height 13
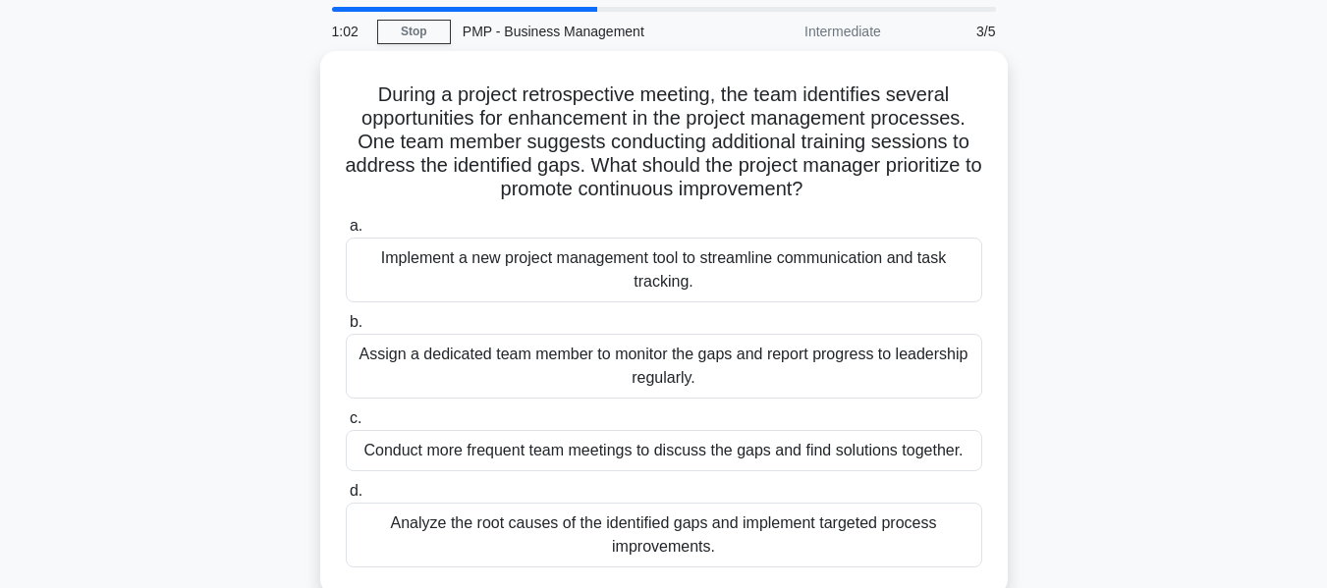
scroll to position [98, 0]
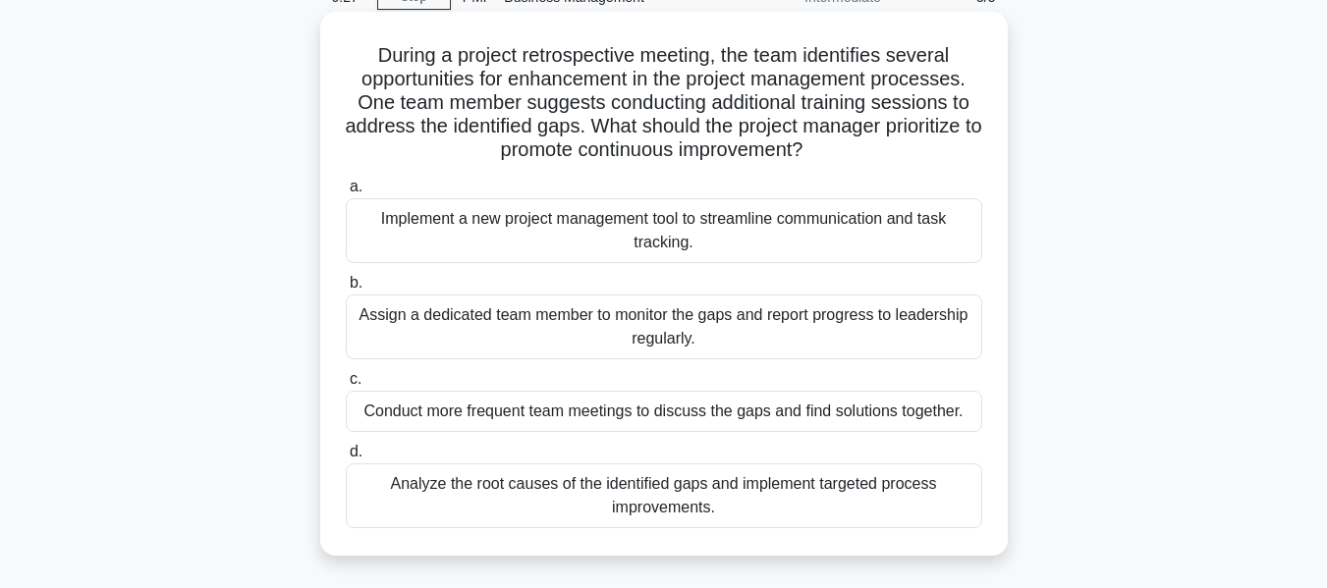
click at [580, 419] on div "Conduct more frequent team meetings to discuss the gaps and find solutions toge…" at bounding box center [664, 411] width 637 height 41
click at [346, 386] on input "c. Conduct more frequent team meetings to discuss the gaps and find solutions t…" at bounding box center [346, 379] width 0 height 13
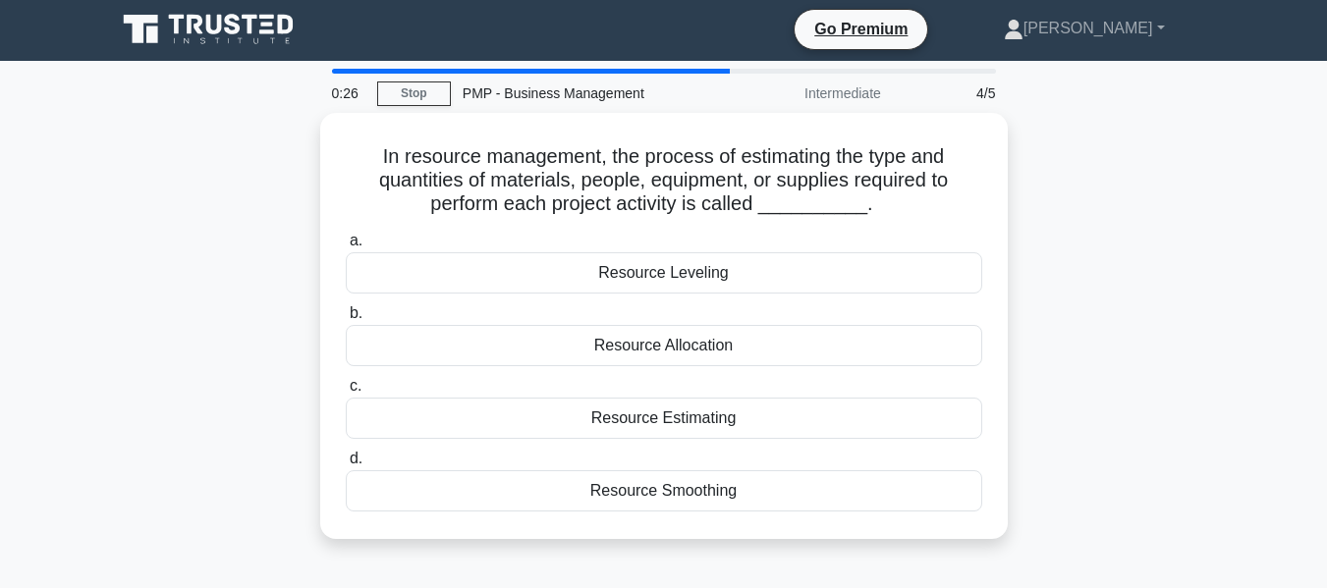
scroll to position [0, 0]
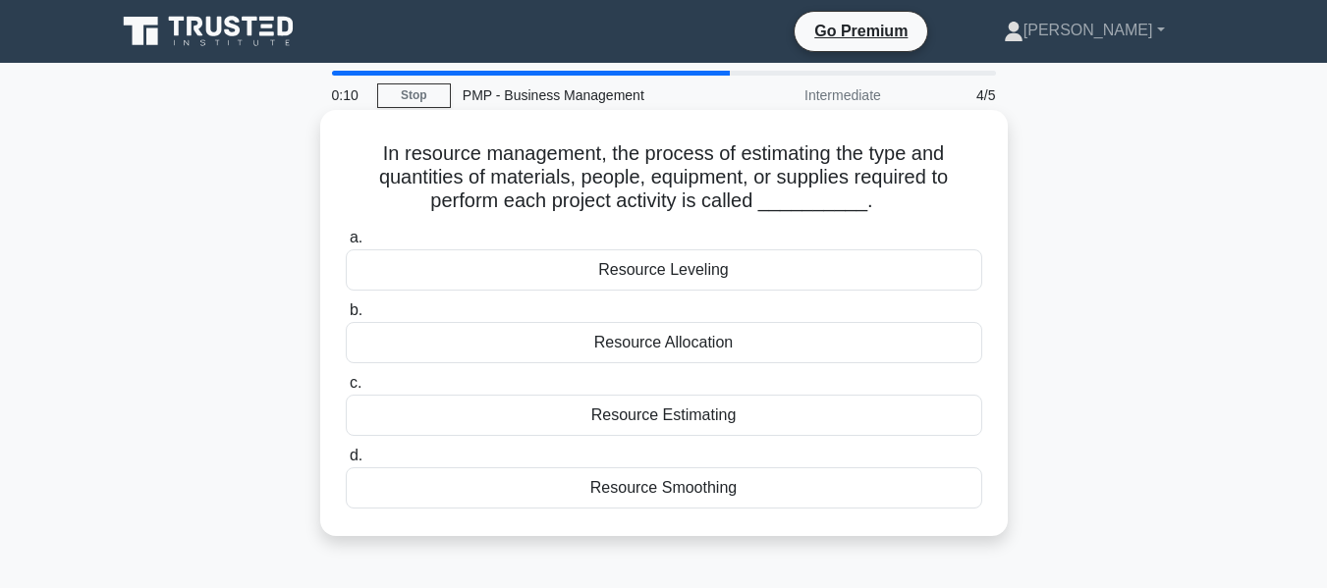
click at [647, 412] on div "Resource Estimating" at bounding box center [664, 415] width 637 height 41
click at [346, 390] on input "c. Resource Estimating" at bounding box center [346, 383] width 0 height 13
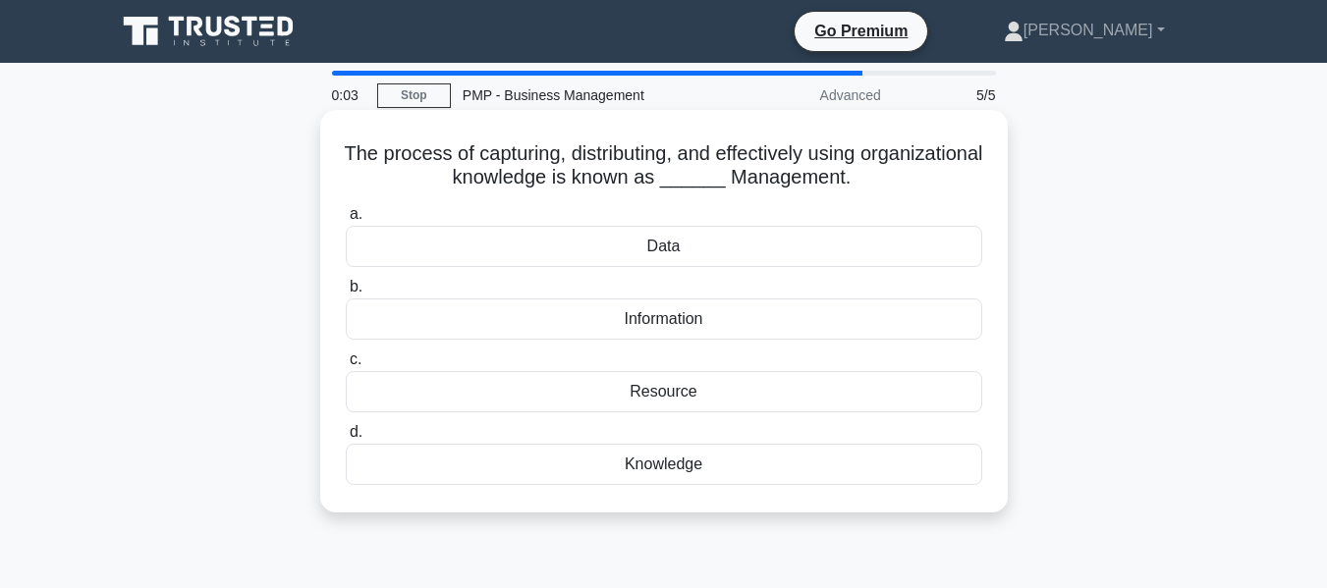
click at [681, 393] on div "Resource" at bounding box center [664, 391] width 637 height 41
click at [346, 366] on input "c. Resource" at bounding box center [346, 360] width 0 height 13
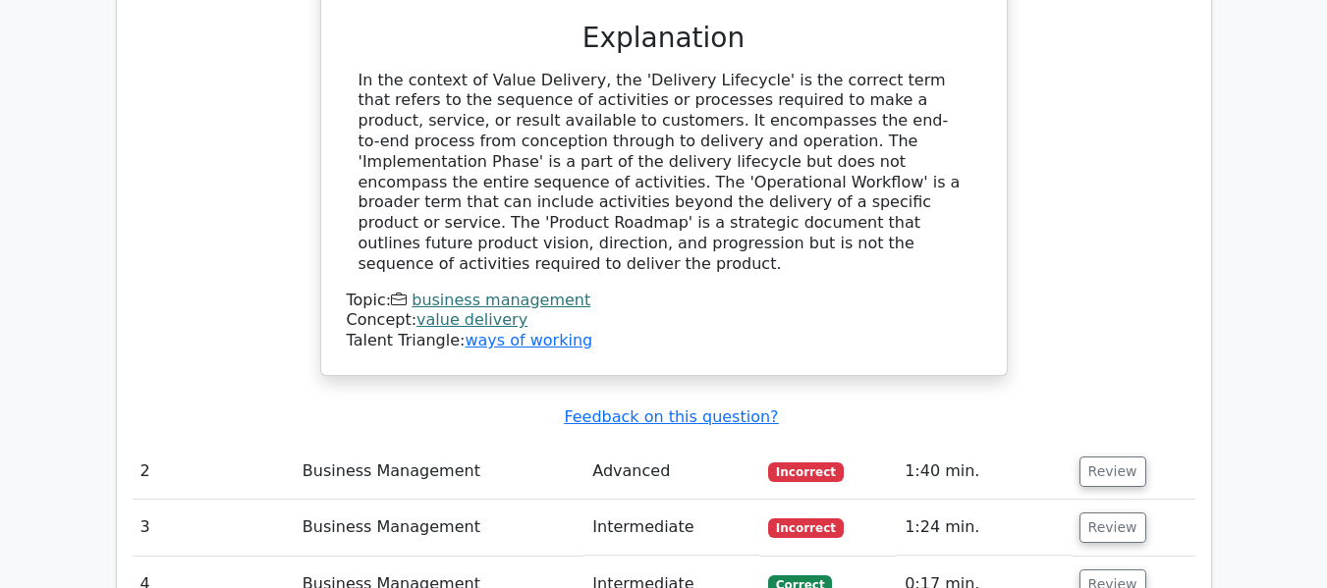
scroll to position [2063, 0]
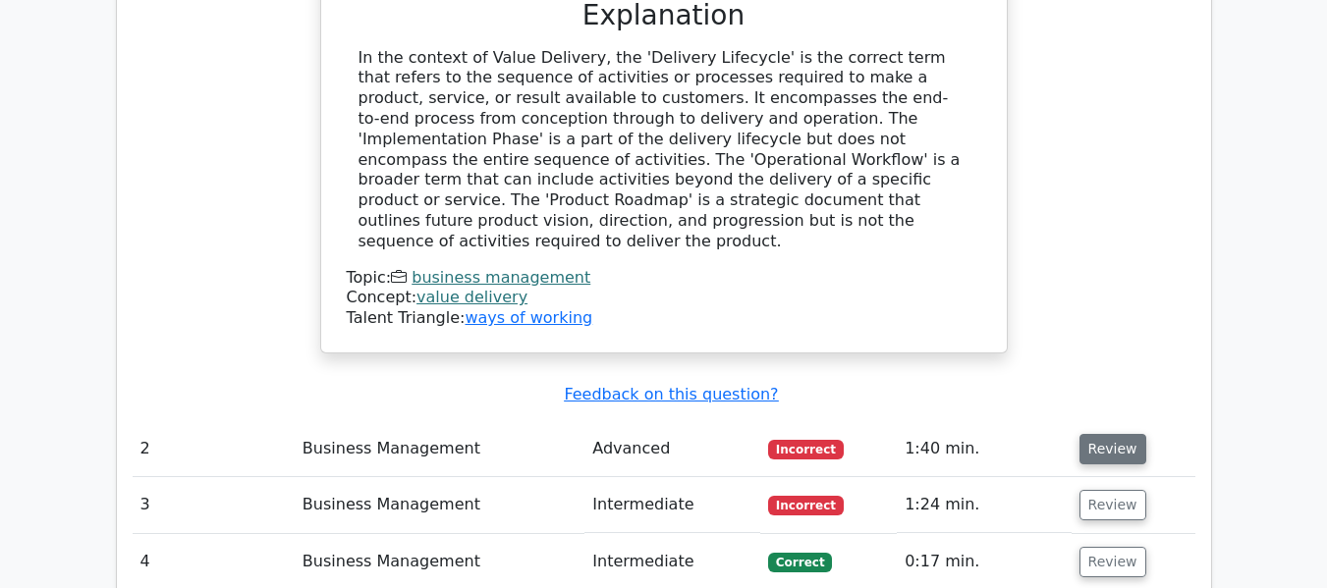
drag, startPoint x: 1127, startPoint y: 336, endPoint x: 1086, endPoint y: 324, distance: 42.9
click at [1127, 434] on button "Review" at bounding box center [1113, 449] width 67 height 30
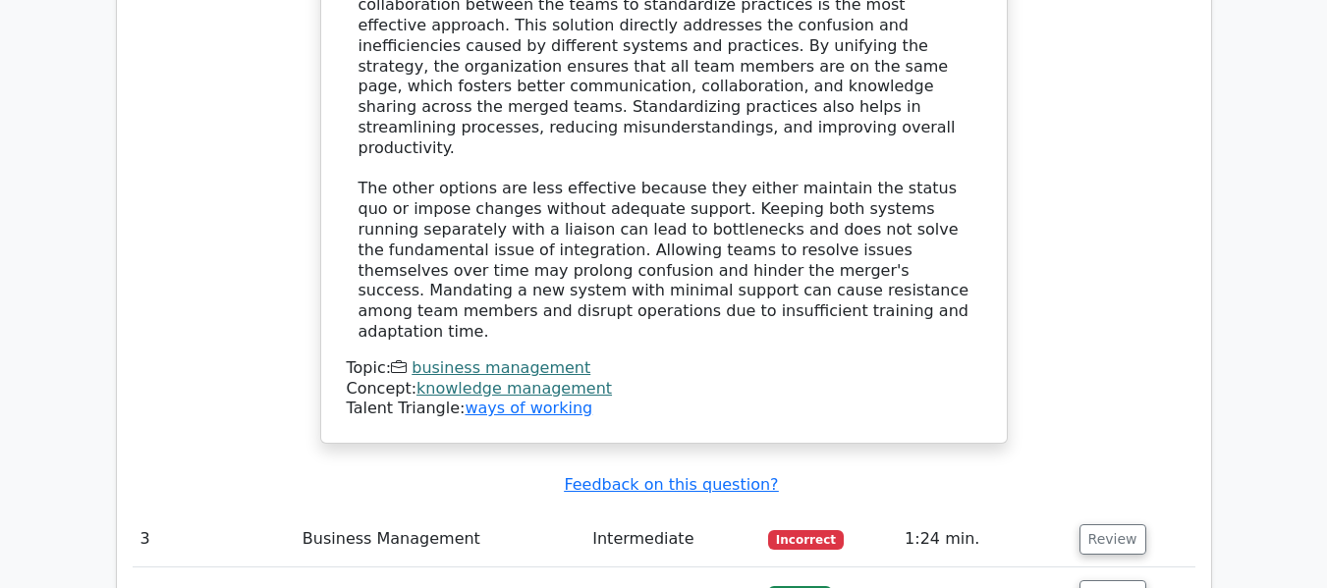
scroll to position [3242, 0]
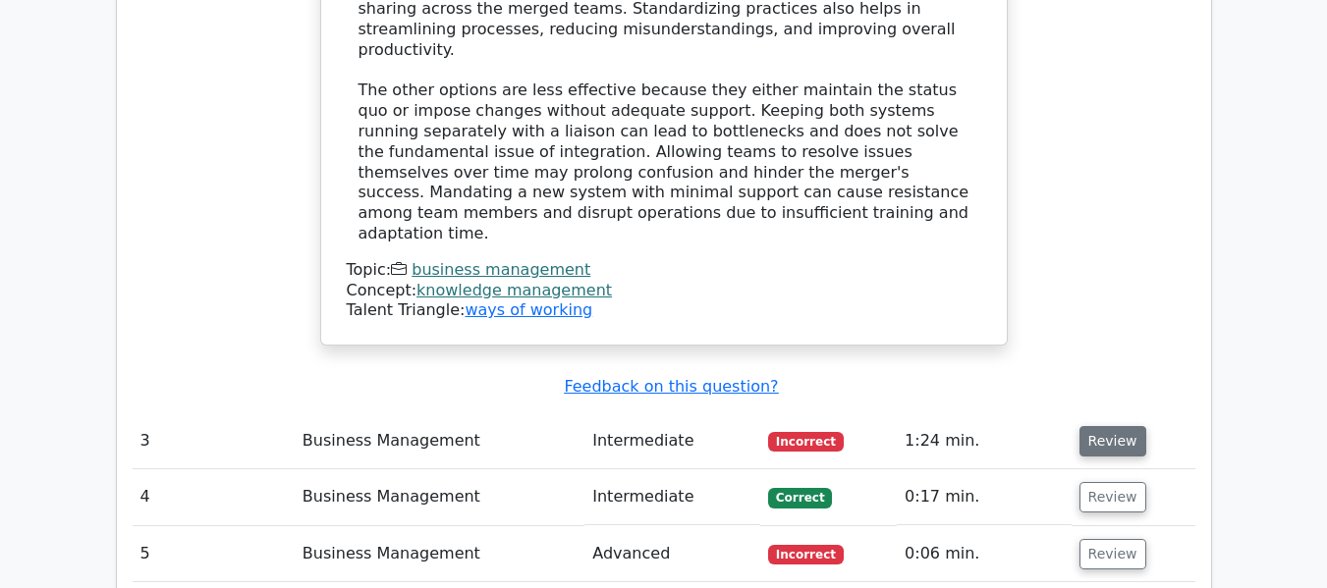
click at [1121, 426] on button "Review" at bounding box center [1113, 441] width 67 height 30
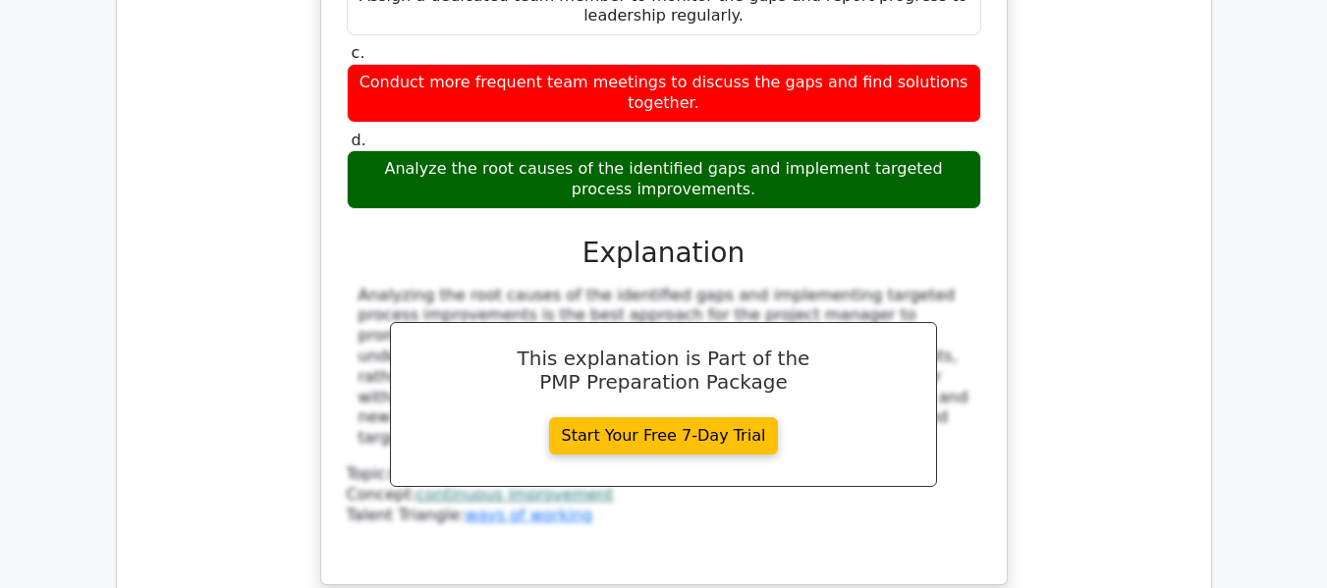
scroll to position [4224, 0]
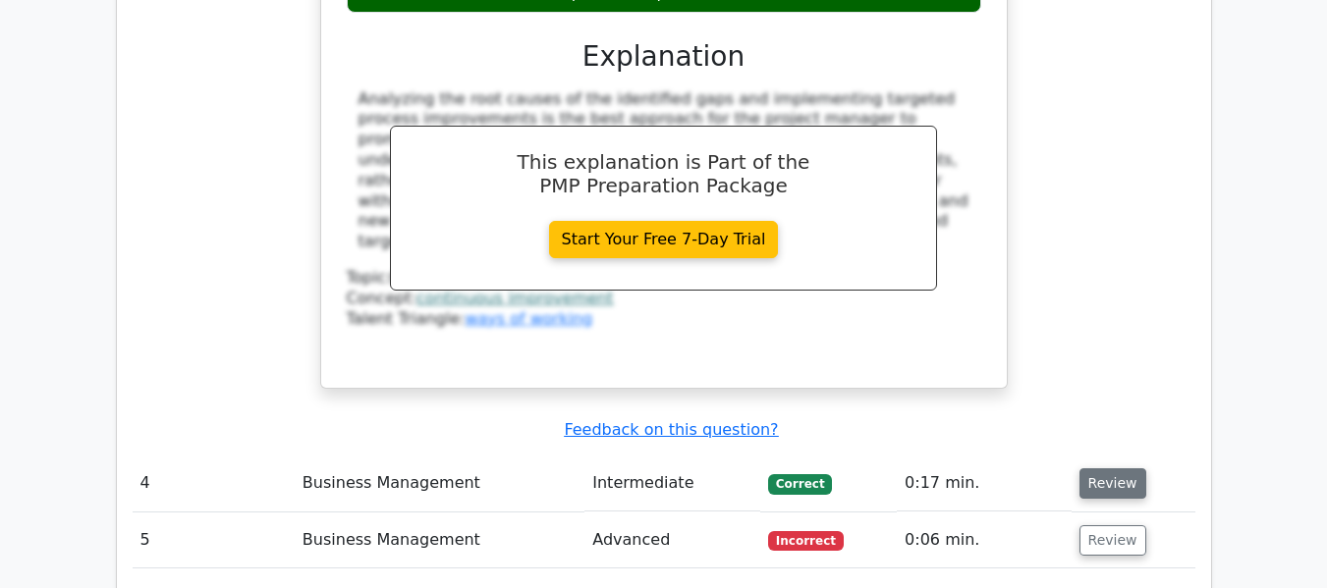
click at [1097, 469] on button "Review" at bounding box center [1113, 484] width 67 height 30
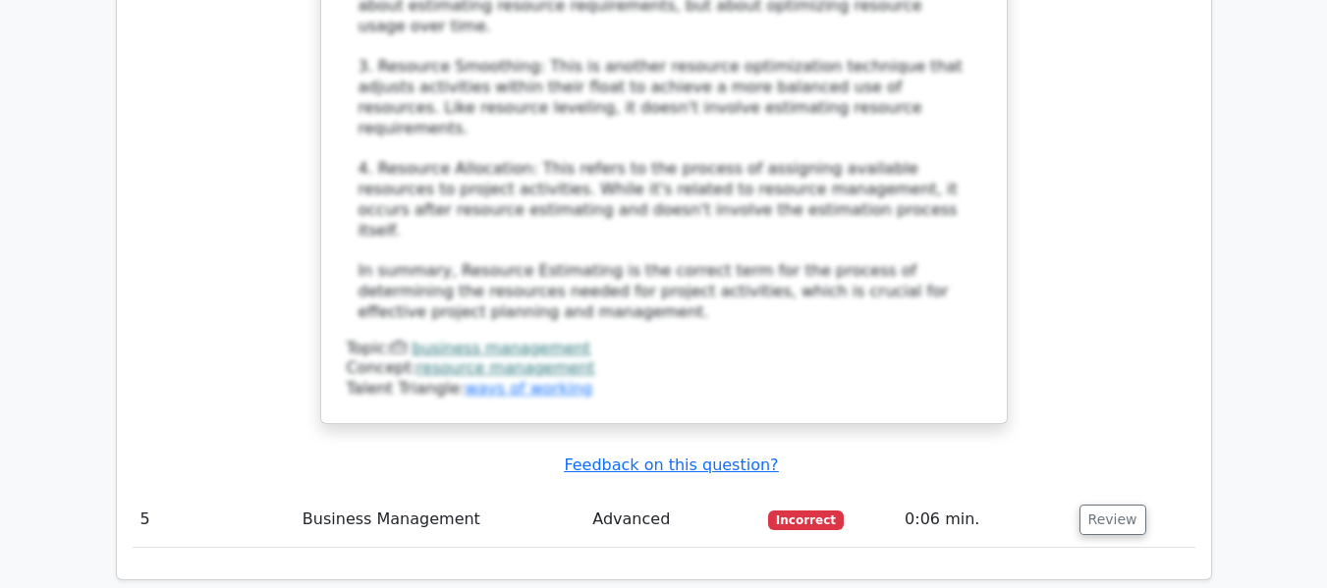
scroll to position [5502, 0]
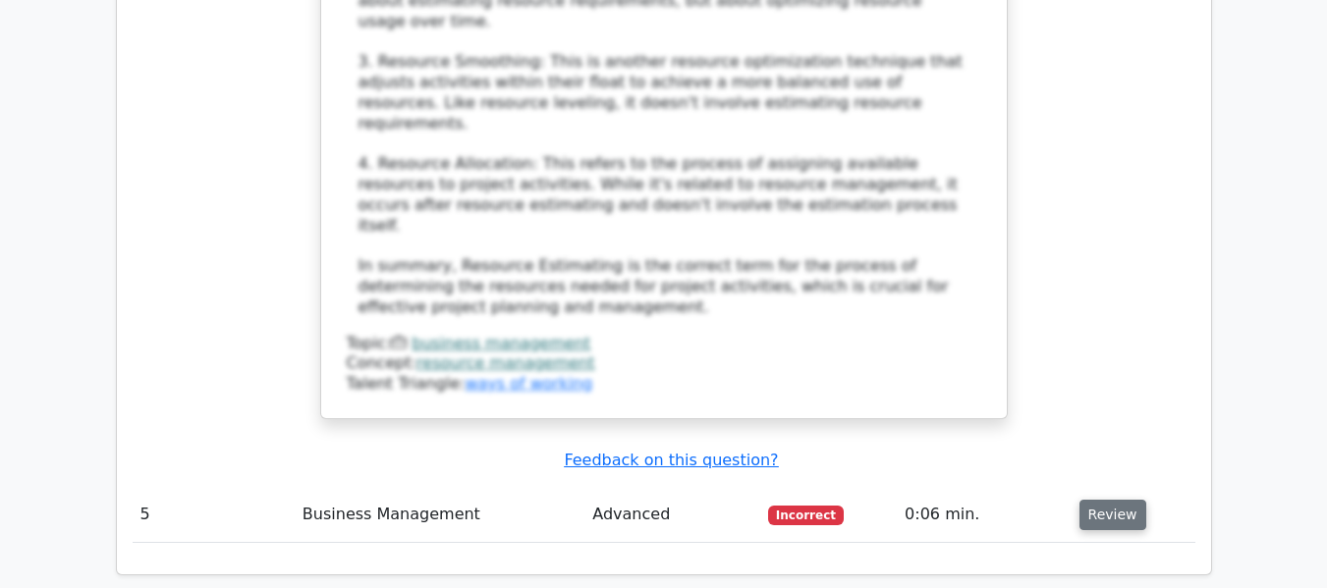
click at [1115, 500] on button "Review" at bounding box center [1113, 515] width 67 height 30
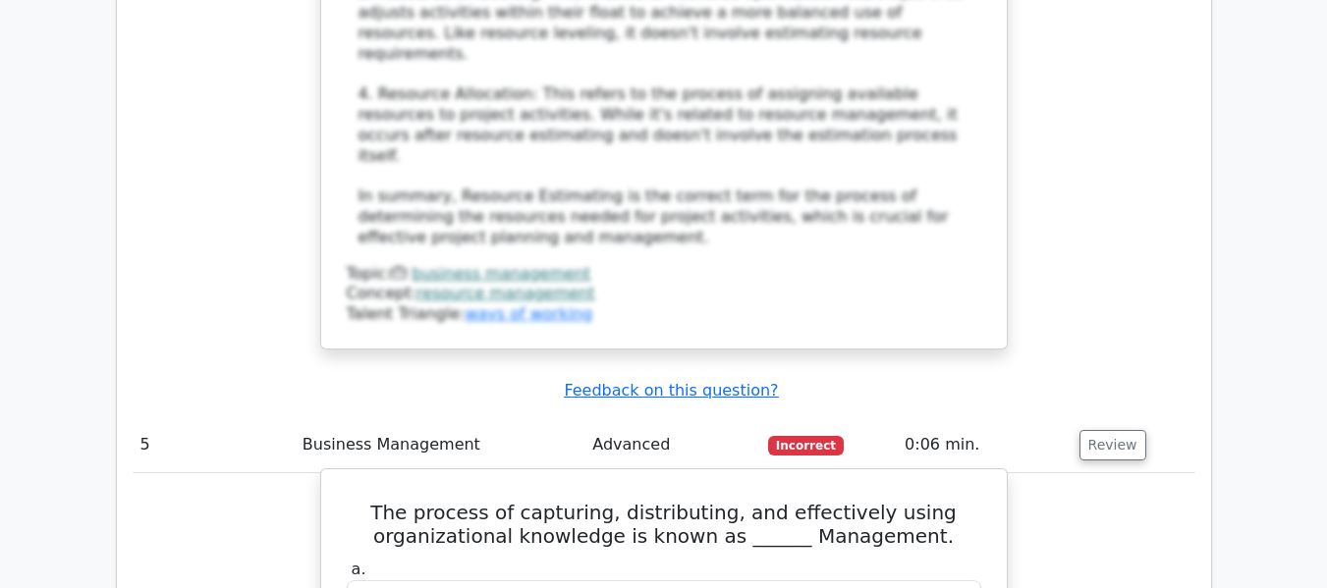
scroll to position [5698, 0]
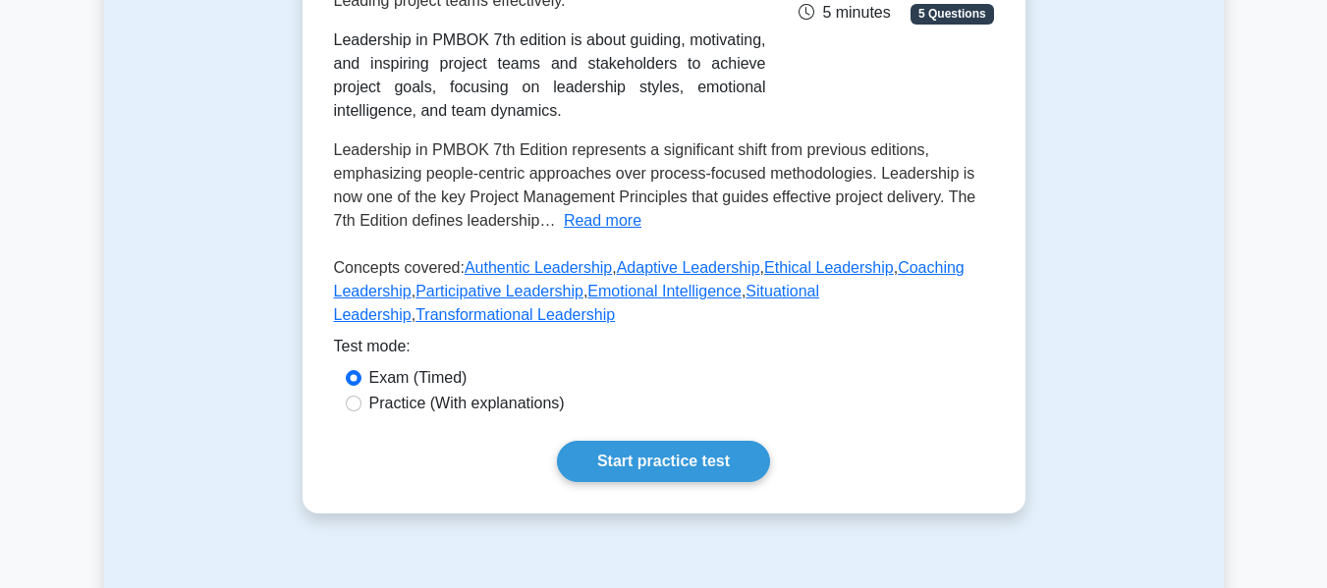
scroll to position [393, 0]
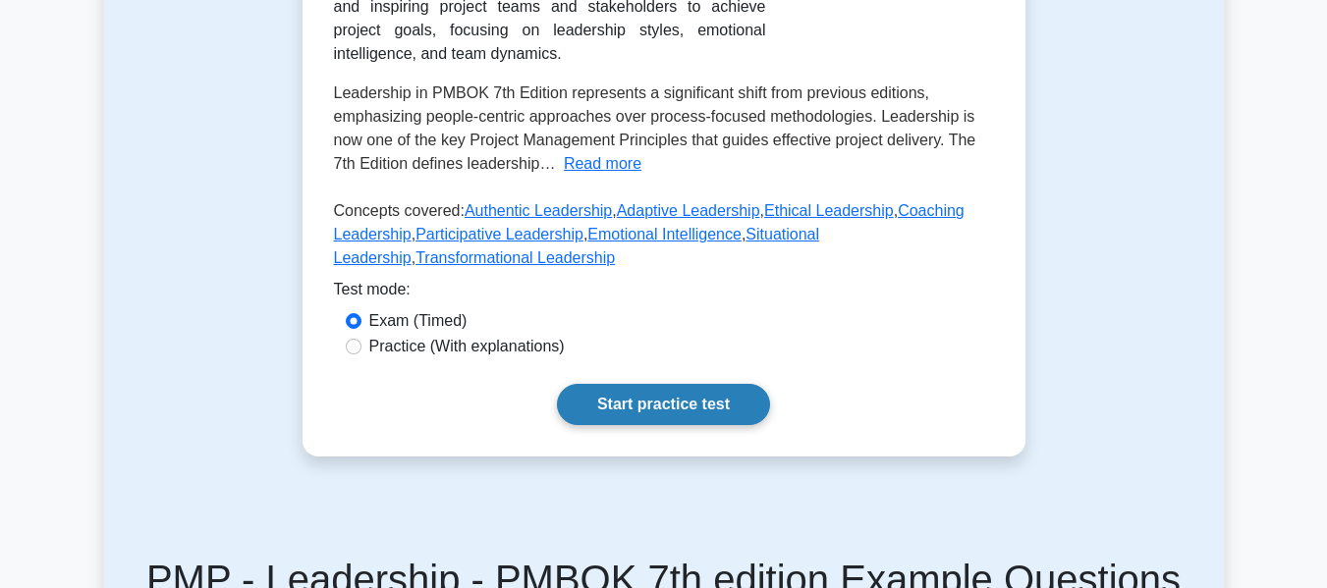
click at [642, 403] on link "Start practice test" at bounding box center [663, 404] width 213 height 41
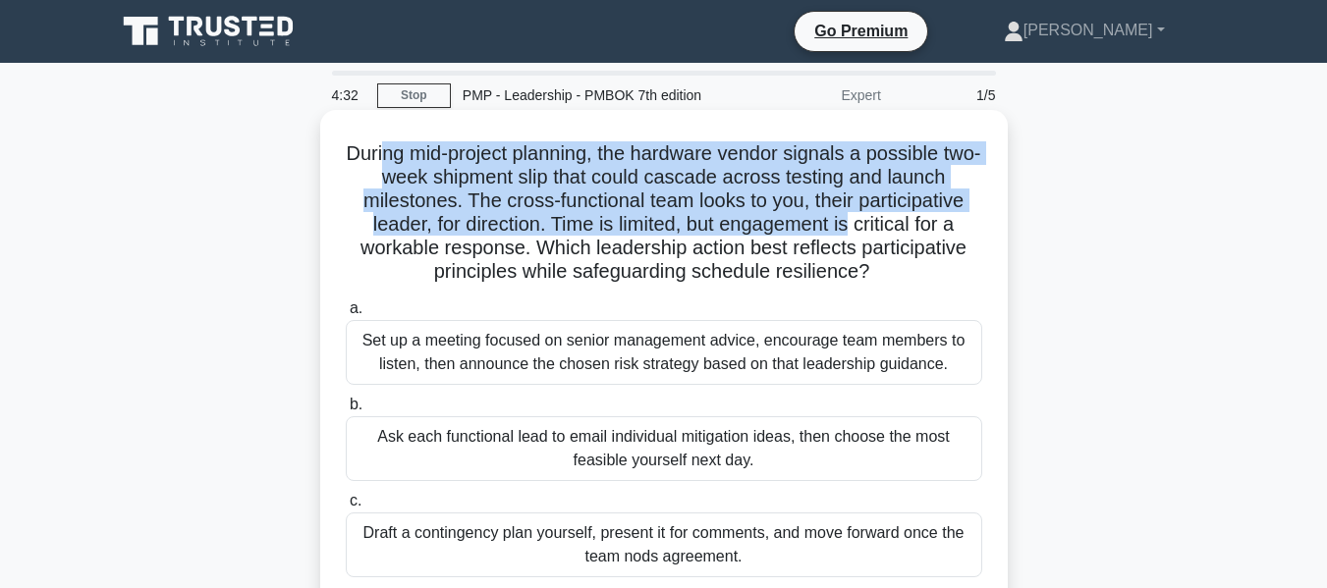
drag, startPoint x: 394, startPoint y: 145, endPoint x: 854, endPoint y: 229, distance: 467.3
click at [854, 229] on h5 "During mid-project planning, the hardware vendor signals a possible two-week sh…" at bounding box center [664, 212] width 641 height 143
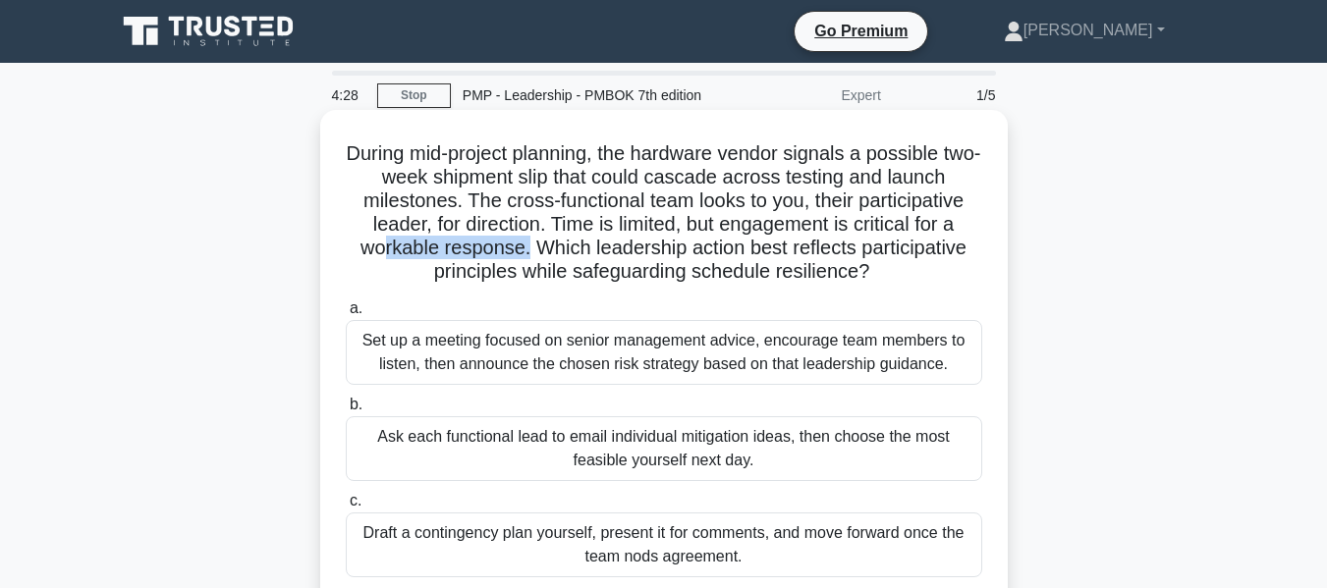
drag, startPoint x: 377, startPoint y: 254, endPoint x: 528, endPoint y: 254, distance: 150.3
click at [528, 254] on h5 "During mid-project planning, the hardware vendor signals a possible two-week sh…" at bounding box center [664, 212] width 641 height 143
click at [544, 251] on h5 "During mid-project planning, the hardware vendor signals a possible two-week sh…" at bounding box center [664, 212] width 641 height 143
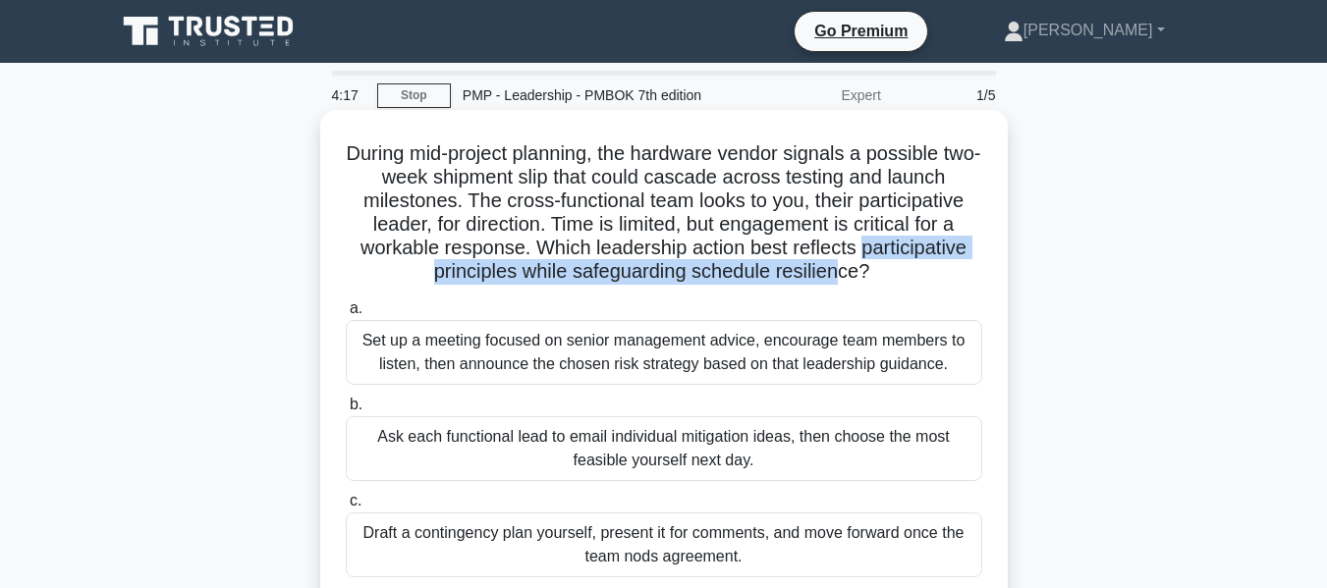
drag, startPoint x: 863, startPoint y: 251, endPoint x: 837, endPoint y: 280, distance: 39.0
click at [837, 280] on h5 "During mid-project planning, the hardware vendor signals a possible two-week sh…" at bounding box center [664, 212] width 641 height 143
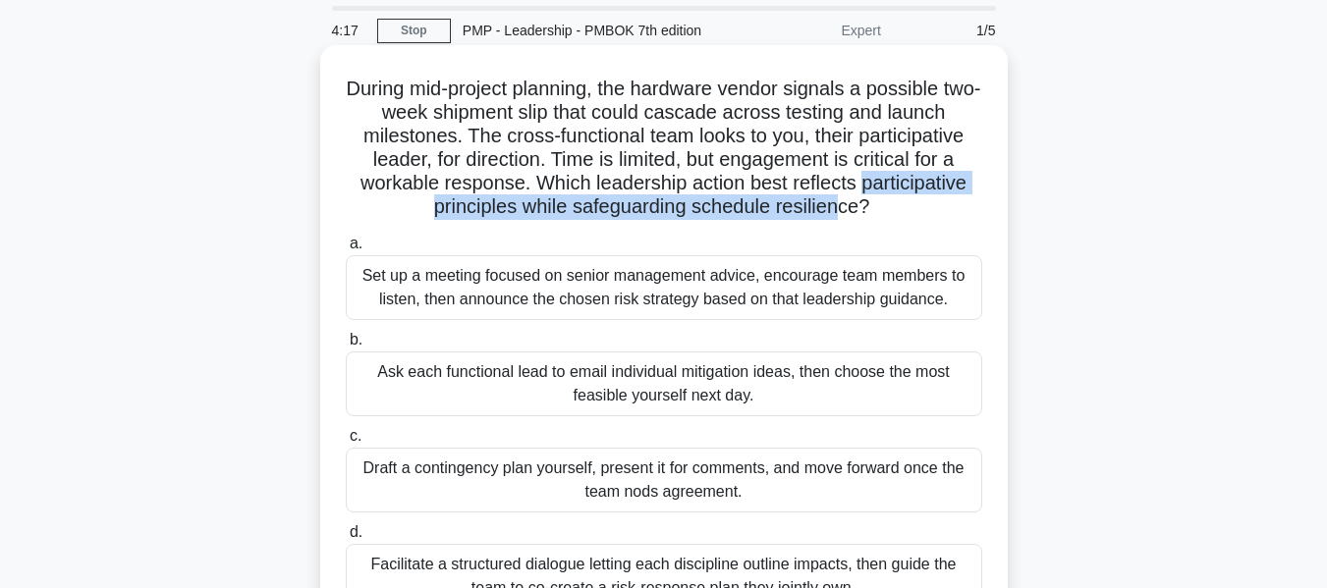
scroll to position [98, 0]
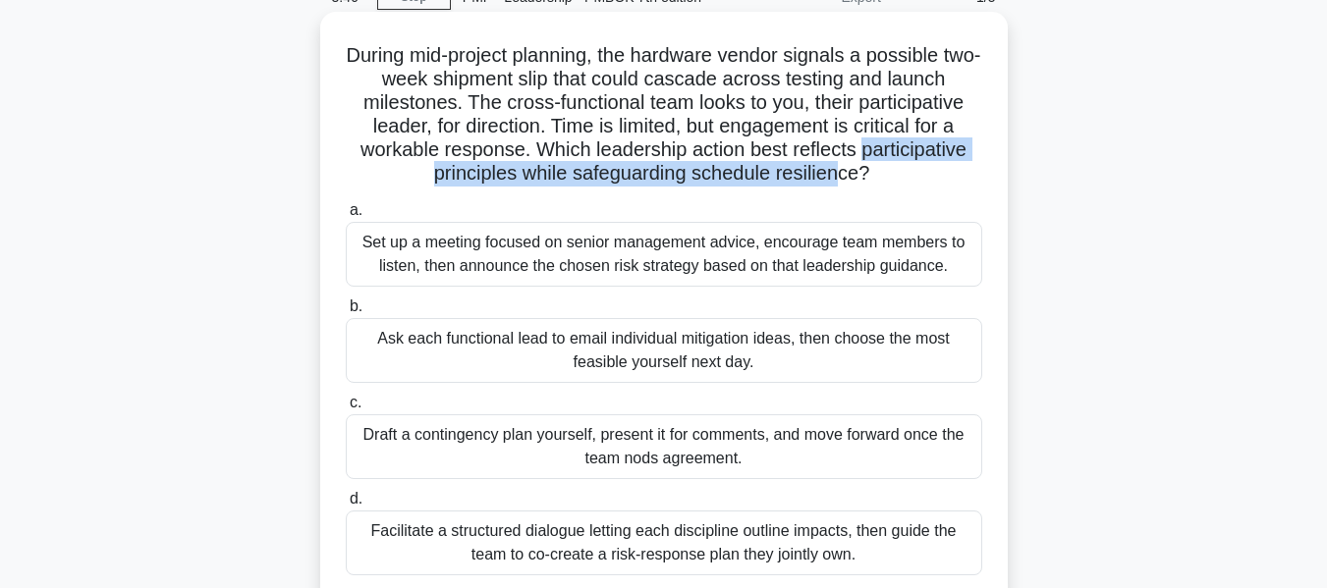
click at [945, 145] on h5 "During mid-project planning, the hardware vendor signals a possible two-week sh…" at bounding box center [664, 114] width 641 height 143
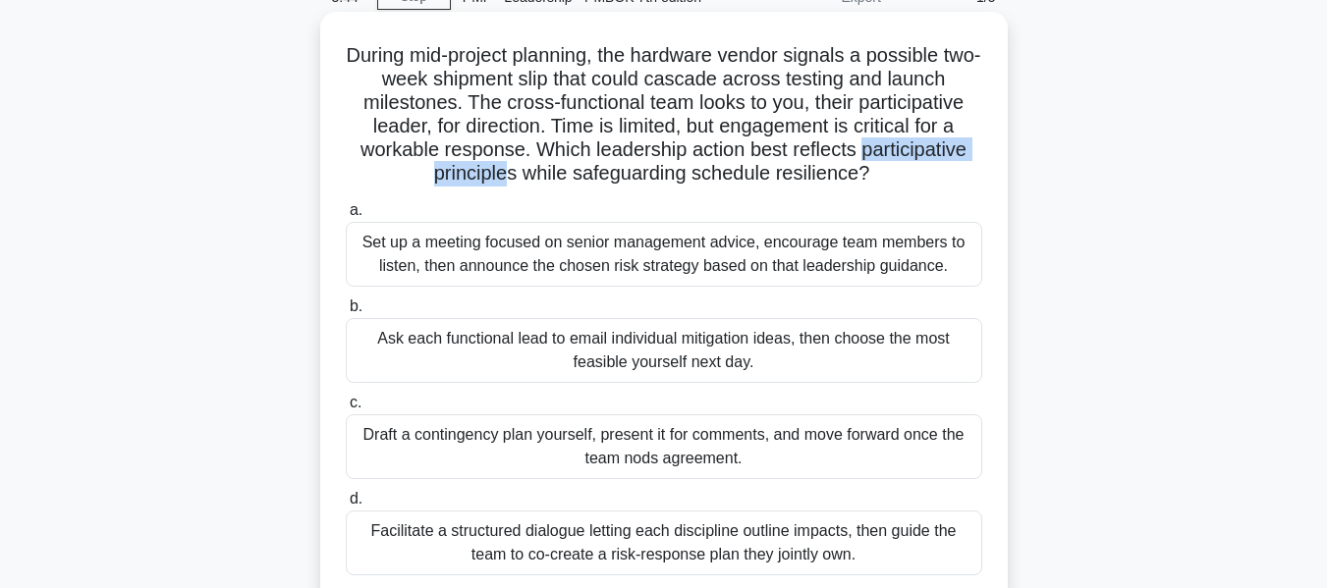
drag, startPoint x: 867, startPoint y: 148, endPoint x: 511, endPoint y: 185, distance: 358.5
click at [511, 185] on h5 "During mid-project planning, the hardware vendor signals a possible two-week sh…" at bounding box center [664, 114] width 641 height 143
click at [512, 185] on h5 "During mid-project planning, the hardware vendor signals a possible two-week sh…" at bounding box center [664, 114] width 641 height 143
drag, startPoint x: 512, startPoint y: 185, endPoint x: 964, endPoint y: 157, distance: 452.7
click at [1003, 168] on div "During mid-project planning, the hardware vendor signals a possible two-week sh…" at bounding box center [664, 324] width 1120 height 615
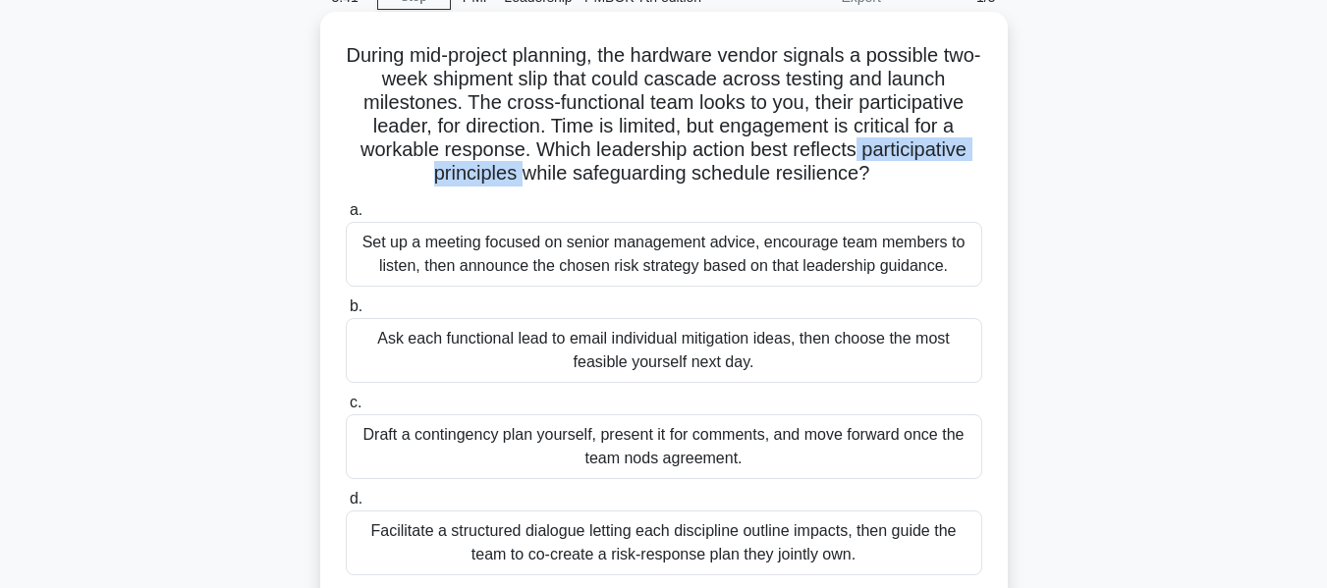
drag, startPoint x: 861, startPoint y: 148, endPoint x: 518, endPoint y: 179, distance: 344.2
click at [518, 179] on h5 "During mid-project planning, the hardware vendor signals a possible two-week sh…" at bounding box center [664, 114] width 641 height 143
click at [495, 181] on h5 "During mid-project planning, the hardware vendor signals a possible two-week sh…" at bounding box center [664, 114] width 641 height 143
click at [423, 265] on div "Set up a meeting focused on senior management advice, encourage team members to…" at bounding box center [664, 254] width 637 height 65
click at [346, 217] on input "a. Set up a meeting focused on senior management advice, encourage team members…" at bounding box center [346, 210] width 0 height 13
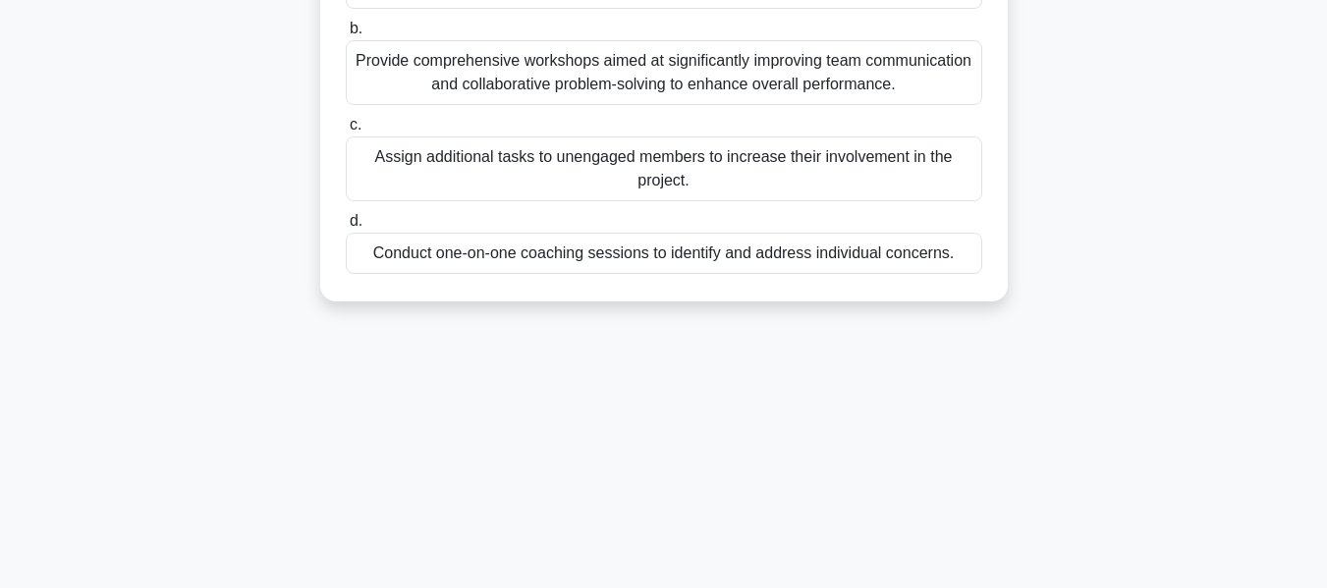
scroll to position [473, 0]
